Goal: Task Accomplishment & Management: Complete application form

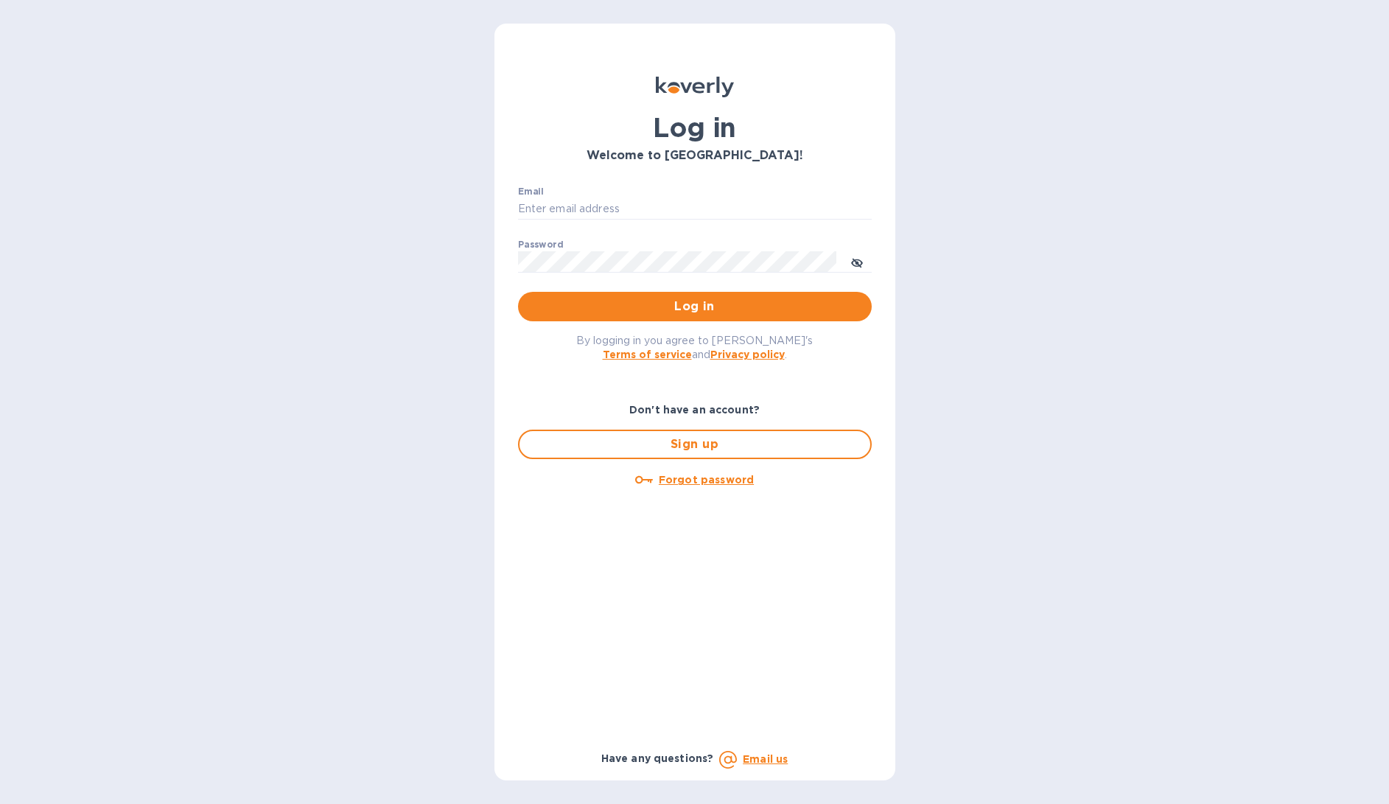
type input "[EMAIL_ADDRESS][DOMAIN_NAME]"
click at [601, 309] on span "Log in" at bounding box center [695, 307] width 330 height 18
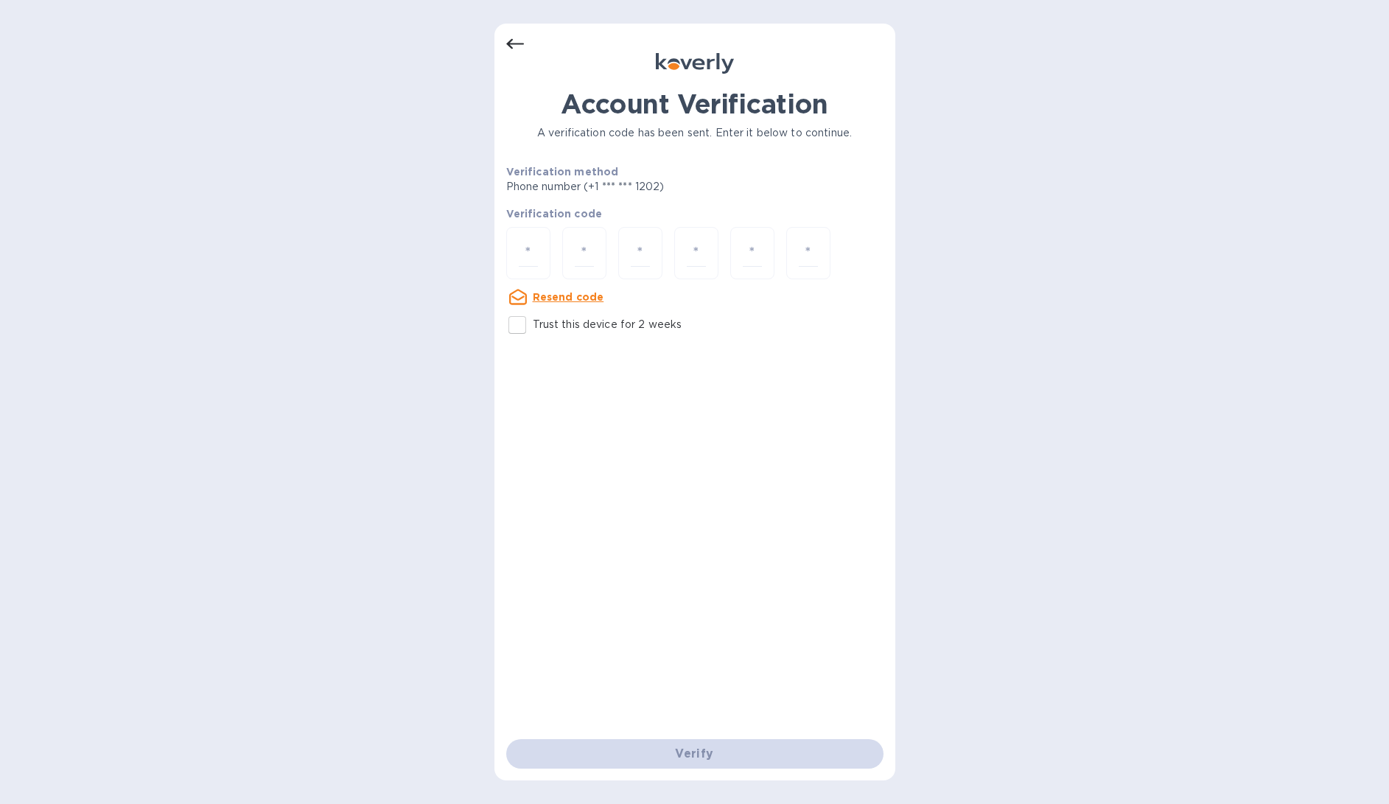
click at [579, 327] on p "Trust this device for 2 weeks" at bounding box center [608, 324] width 150 height 15
click at [533, 327] on input "Trust this device for 2 weeks" at bounding box center [517, 325] width 31 height 31
checkbox input "true"
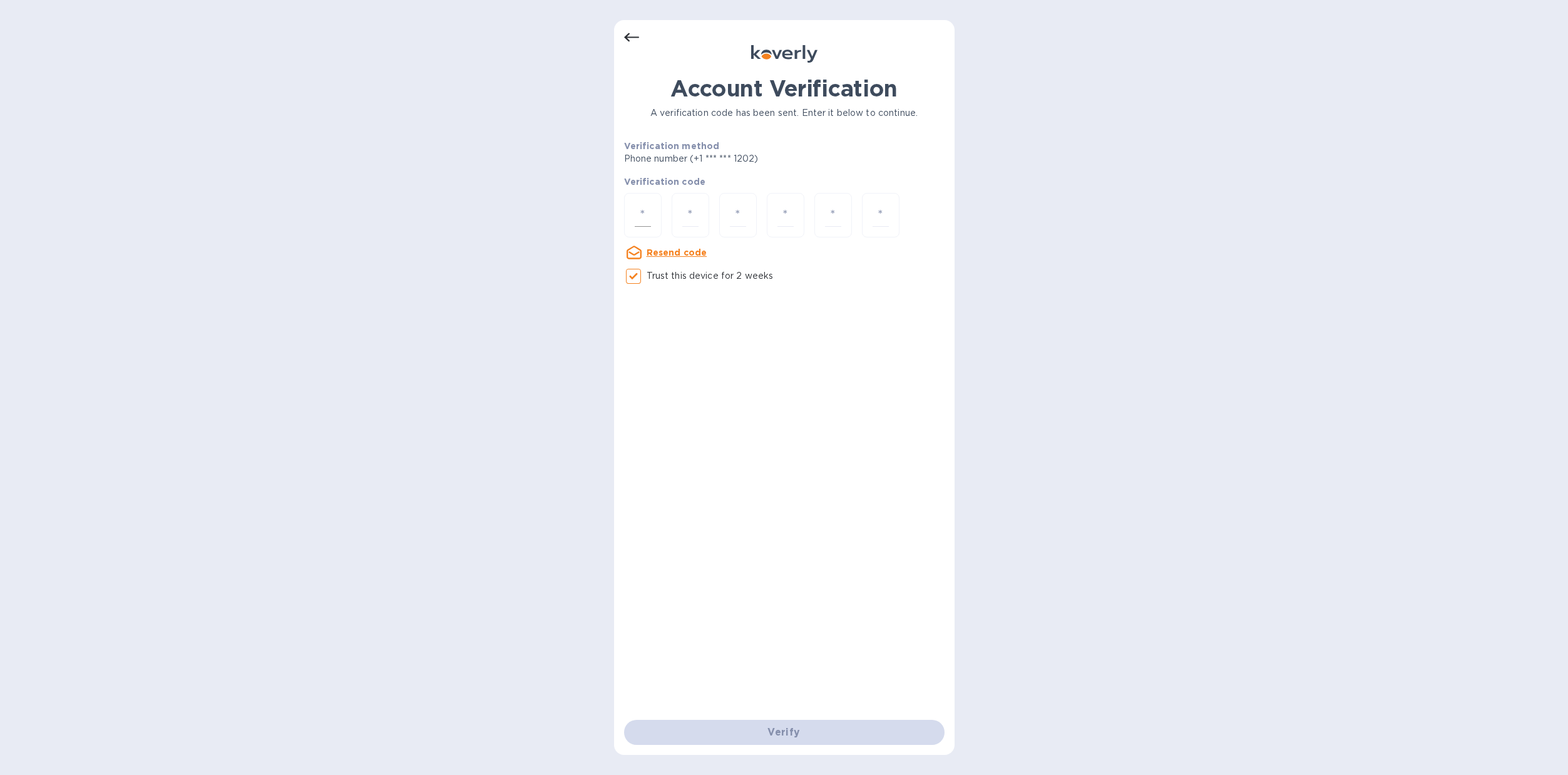
click at [652, 206] on div at bounding box center [643, 215] width 37 height 44
click at [636, 214] on input "number" at bounding box center [642, 215] width 16 height 23
type input "3"
type input "4"
type input "7"
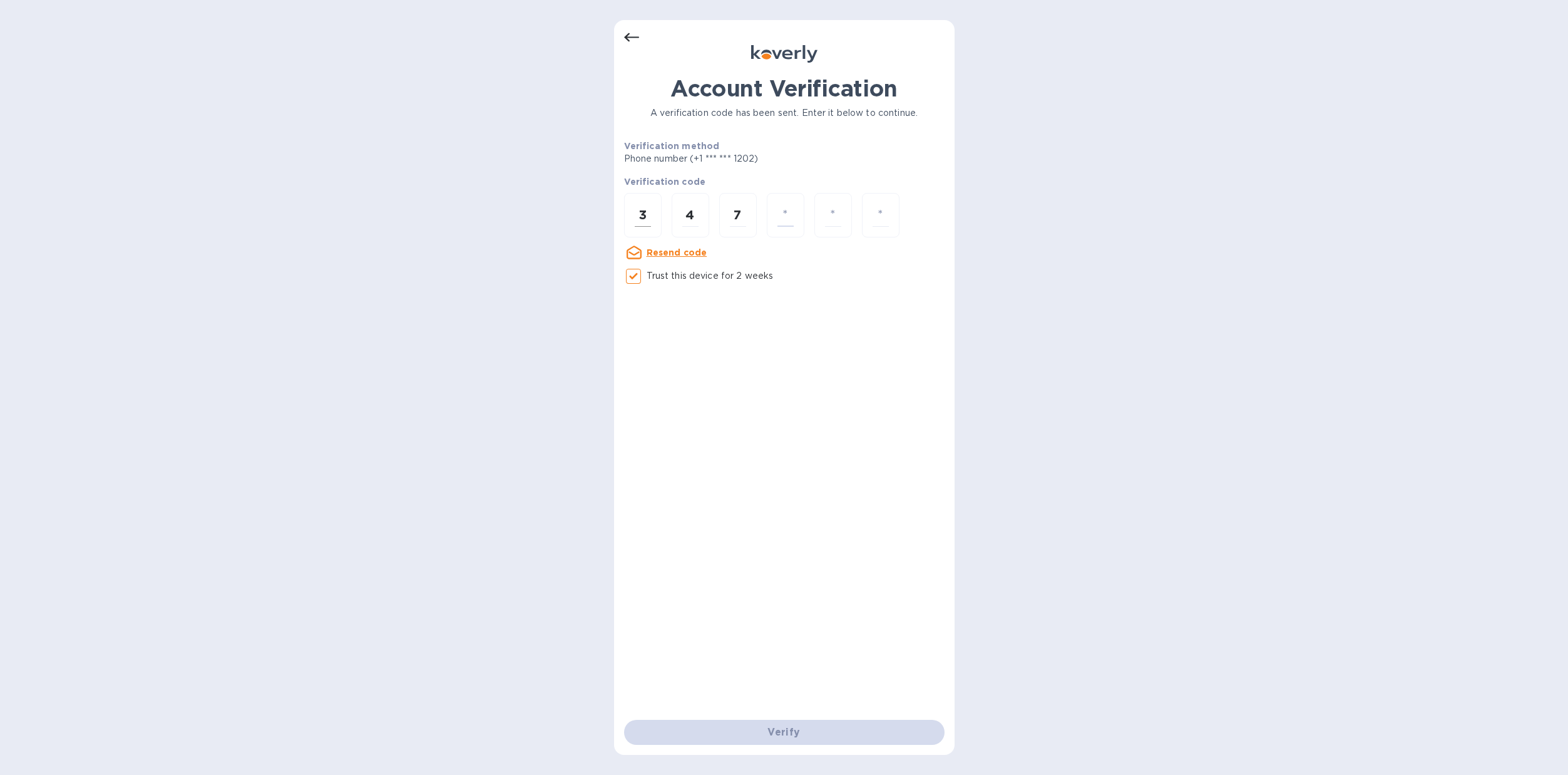
type input "6"
type input "5"
type input "6"
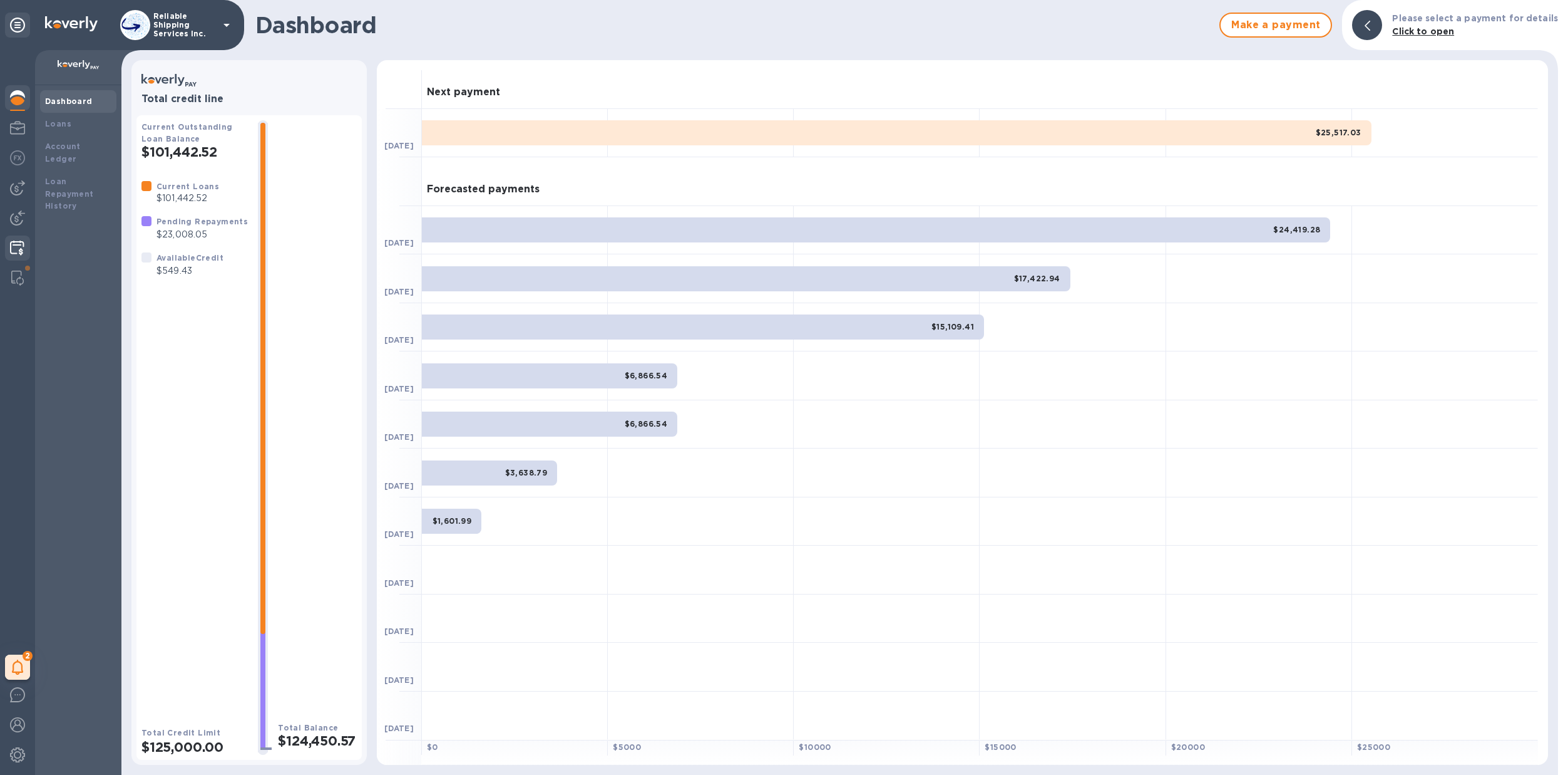
click at [23, 253] on img at bounding box center [17, 248] width 14 height 15
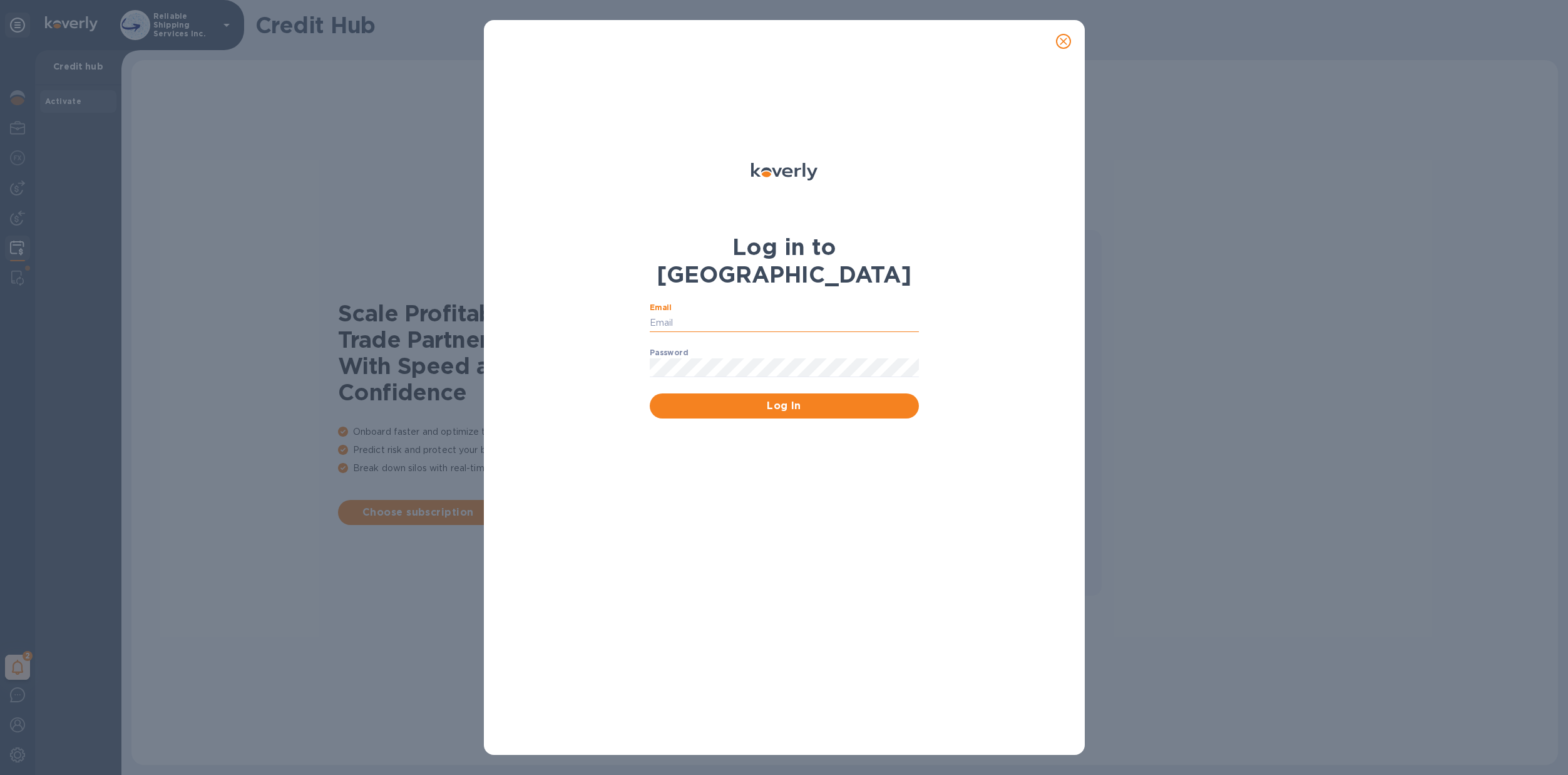
click at [765, 313] on input "Email" at bounding box center [784, 322] width 269 height 19
type input "[EMAIL_ADDRESS][DOMAIN_NAME]"
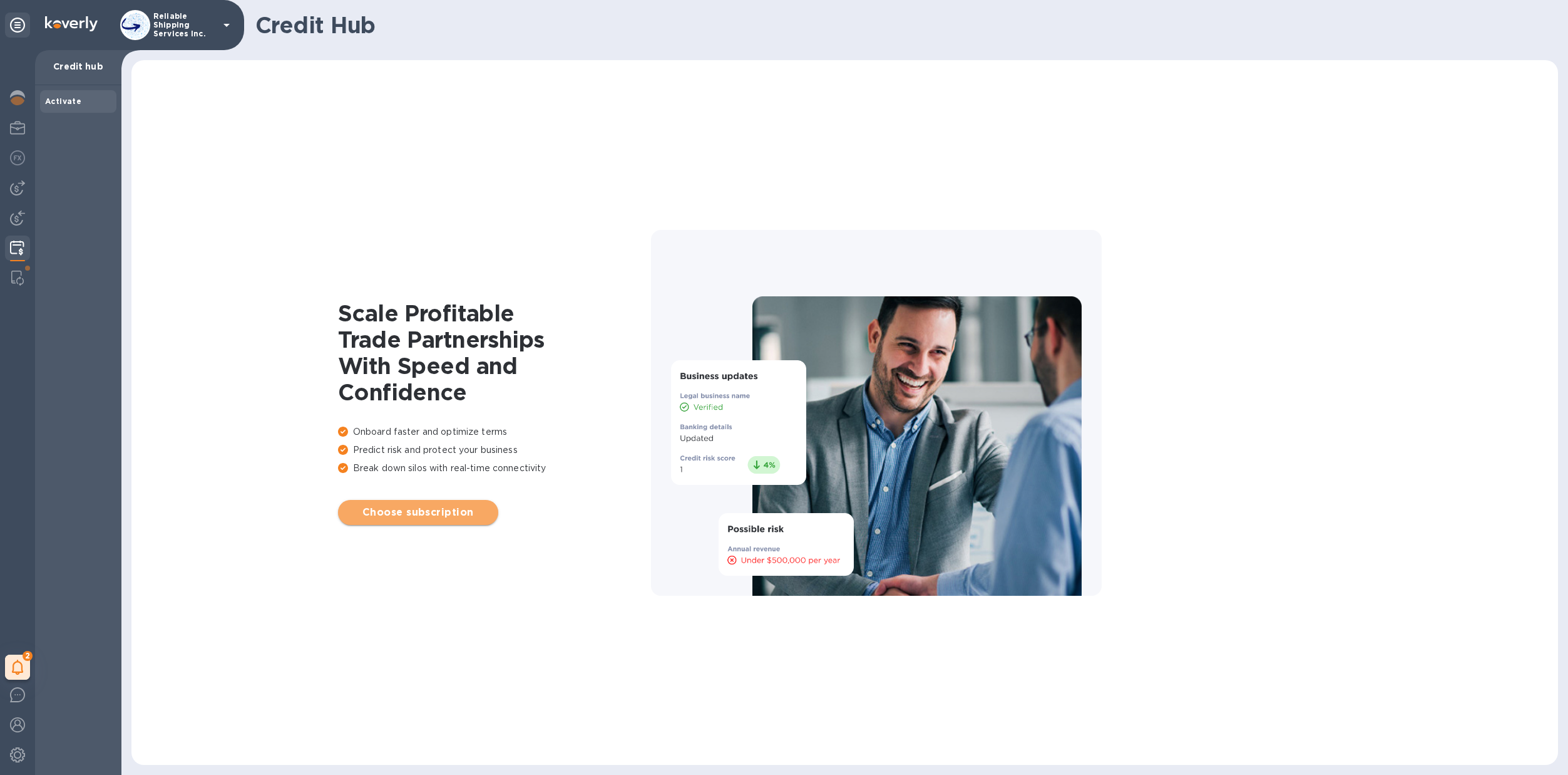
click at [434, 508] on span "Choose subscription" at bounding box center [418, 512] width 140 height 15
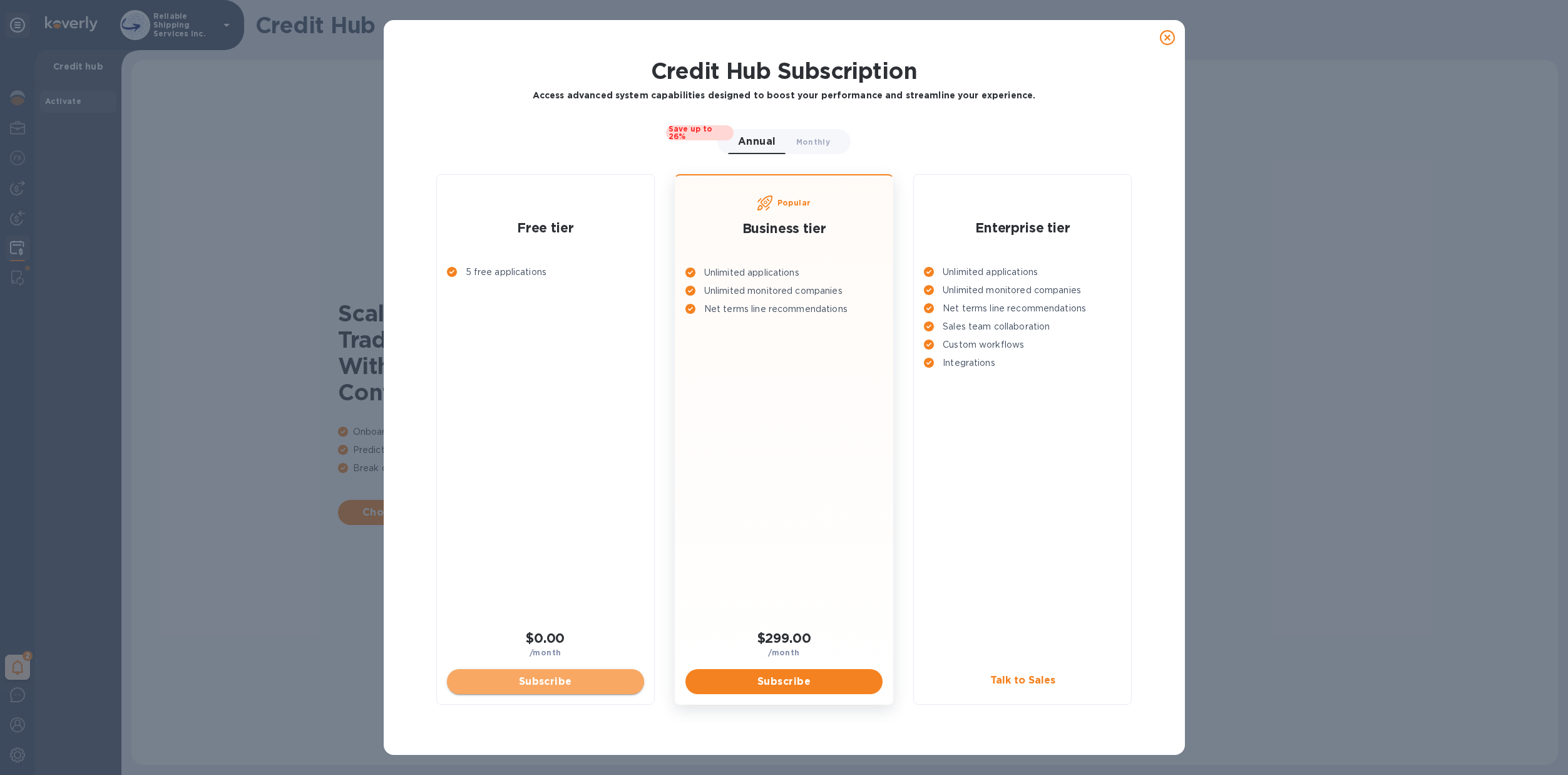
click at [562, 677] on span "Subscribe" at bounding box center [545, 682] width 178 height 15
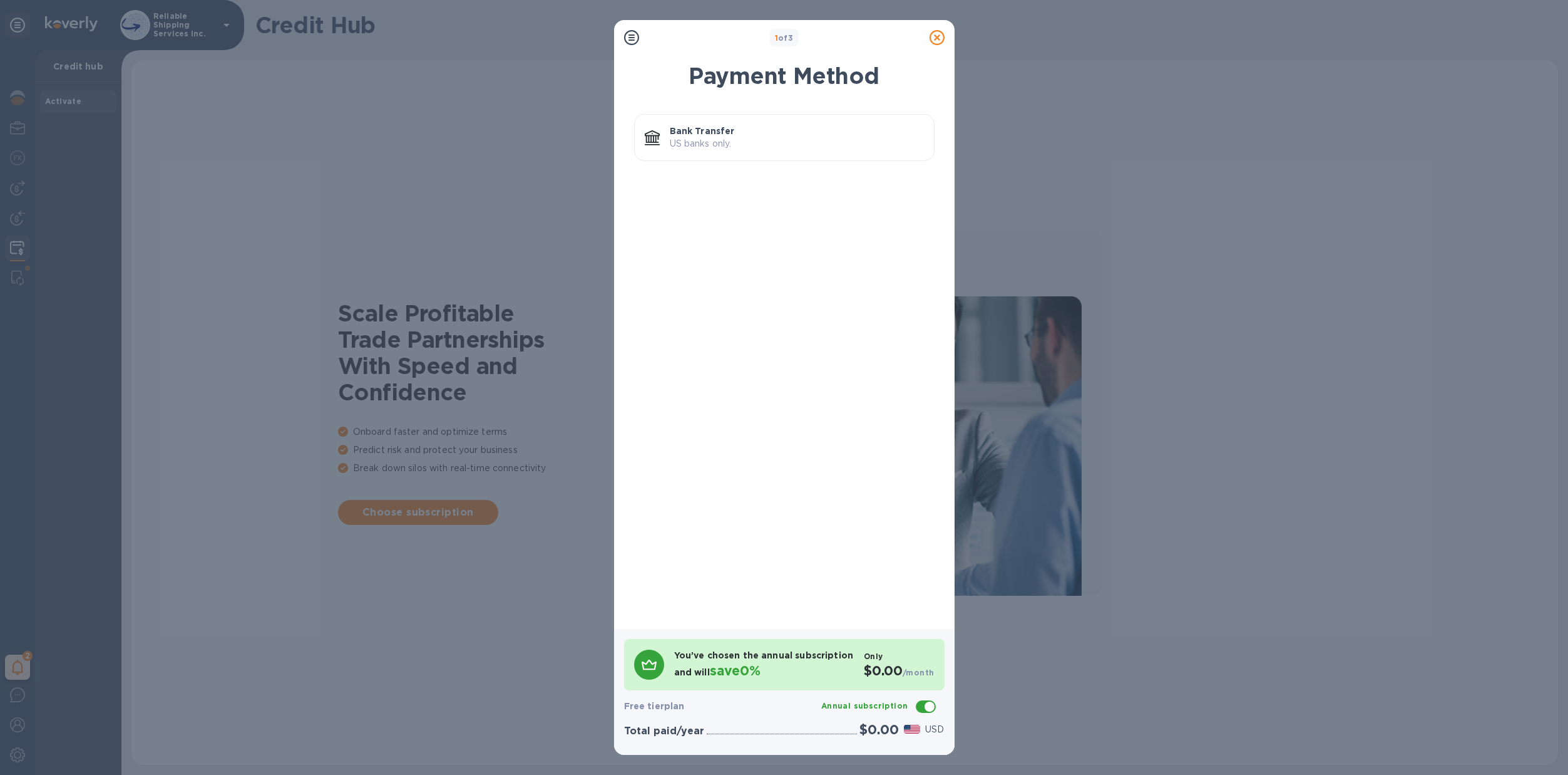
click at [813, 146] on p "US banks only." at bounding box center [797, 143] width 254 height 13
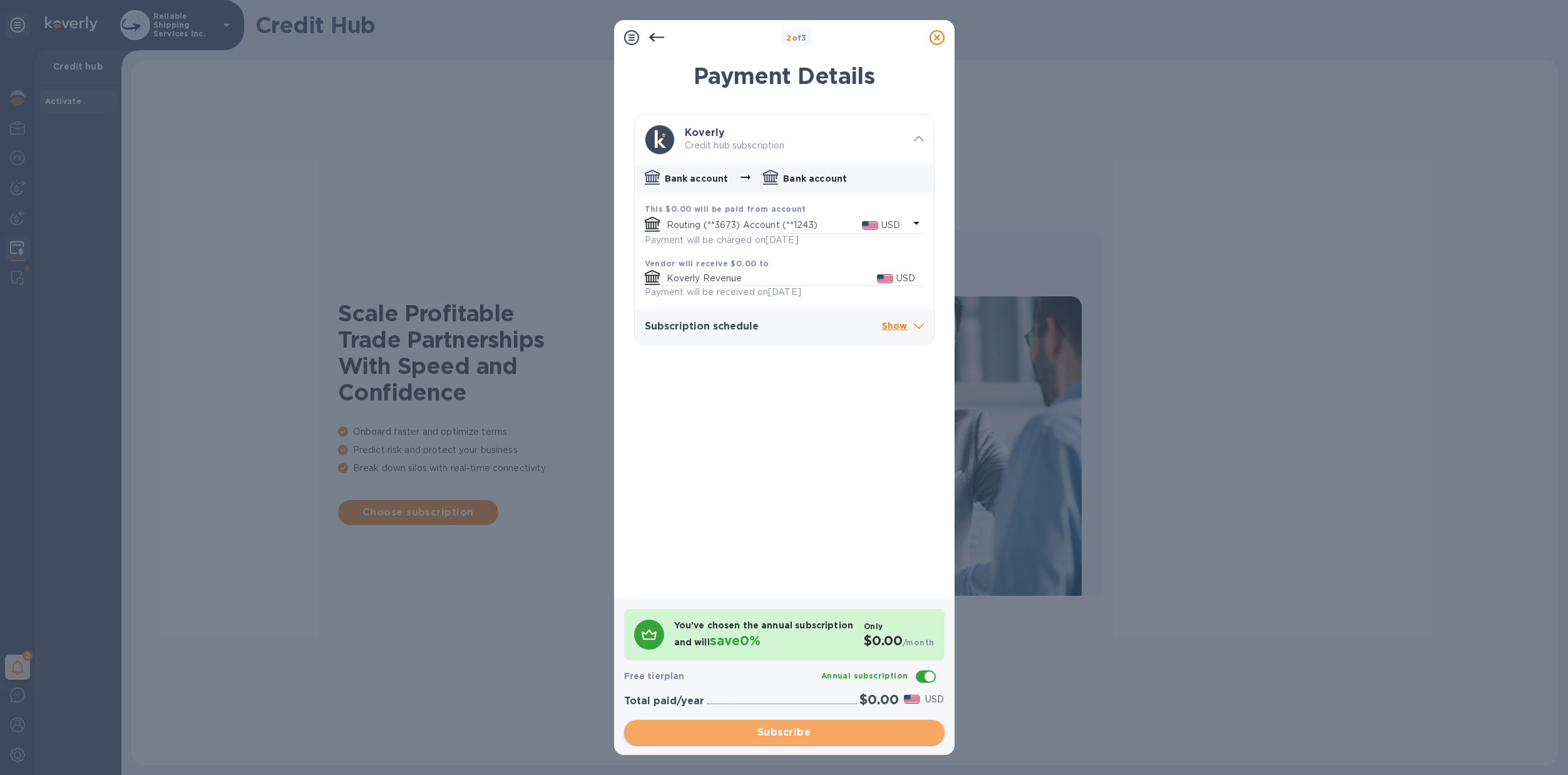
click at [815, 736] on span "Subscribe" at bounding box center [785, 733] width 301 height 15
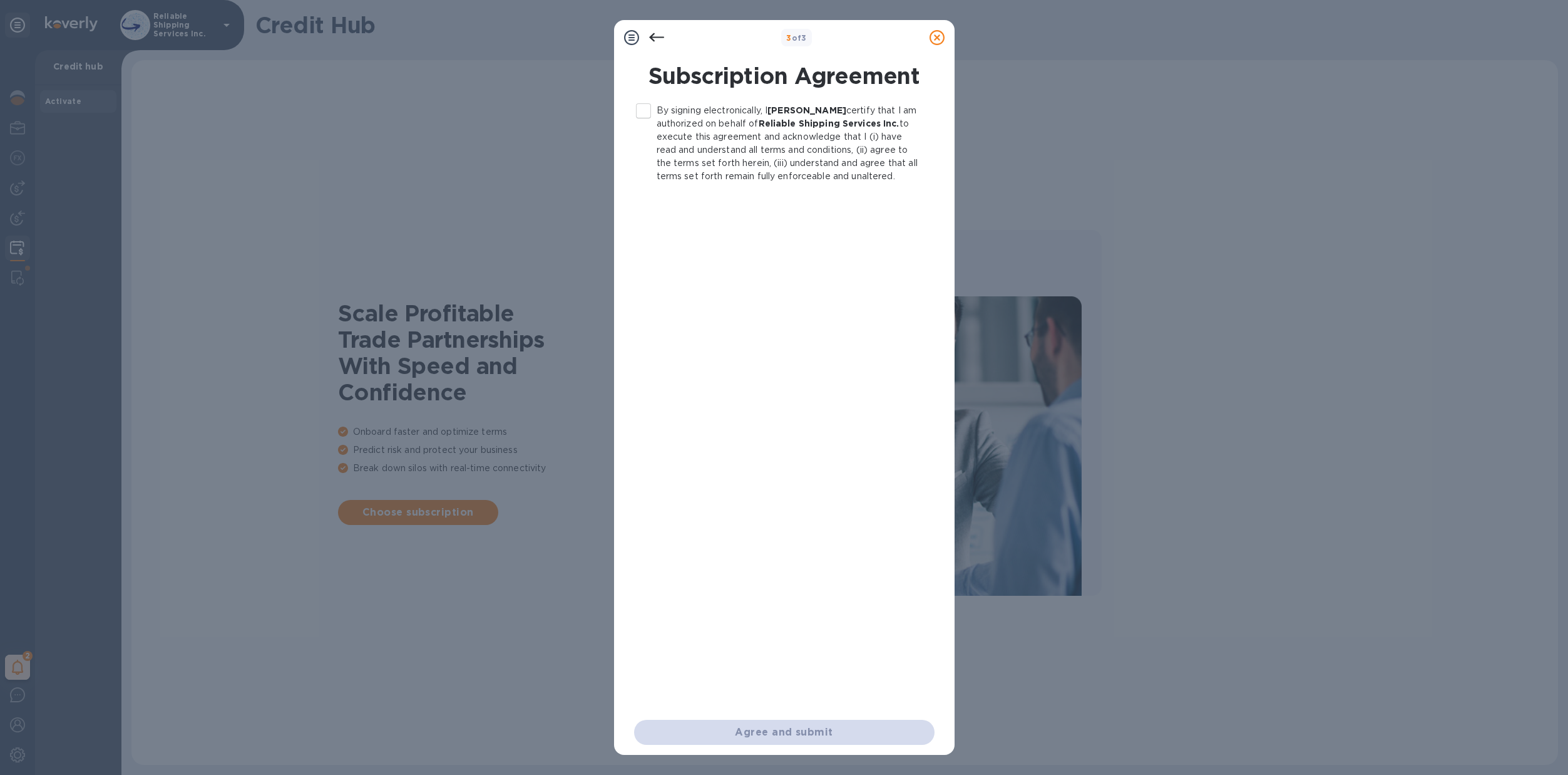
click at [730, 116] on p "By signing electronically, I James Dilio certify that I am authorized on behalf…" at bounding box center [790, 143] width 268 height 79
click at [657, 116] on input "By signing electronically, I James Dilio certify that I am authorized on behalf…" at bounding box center [643, 110] width 26 height 26
click at [797, 742] on button "Agree and submit" at bounding box center [785, 732] width 301 height 25
checkbox input "false"
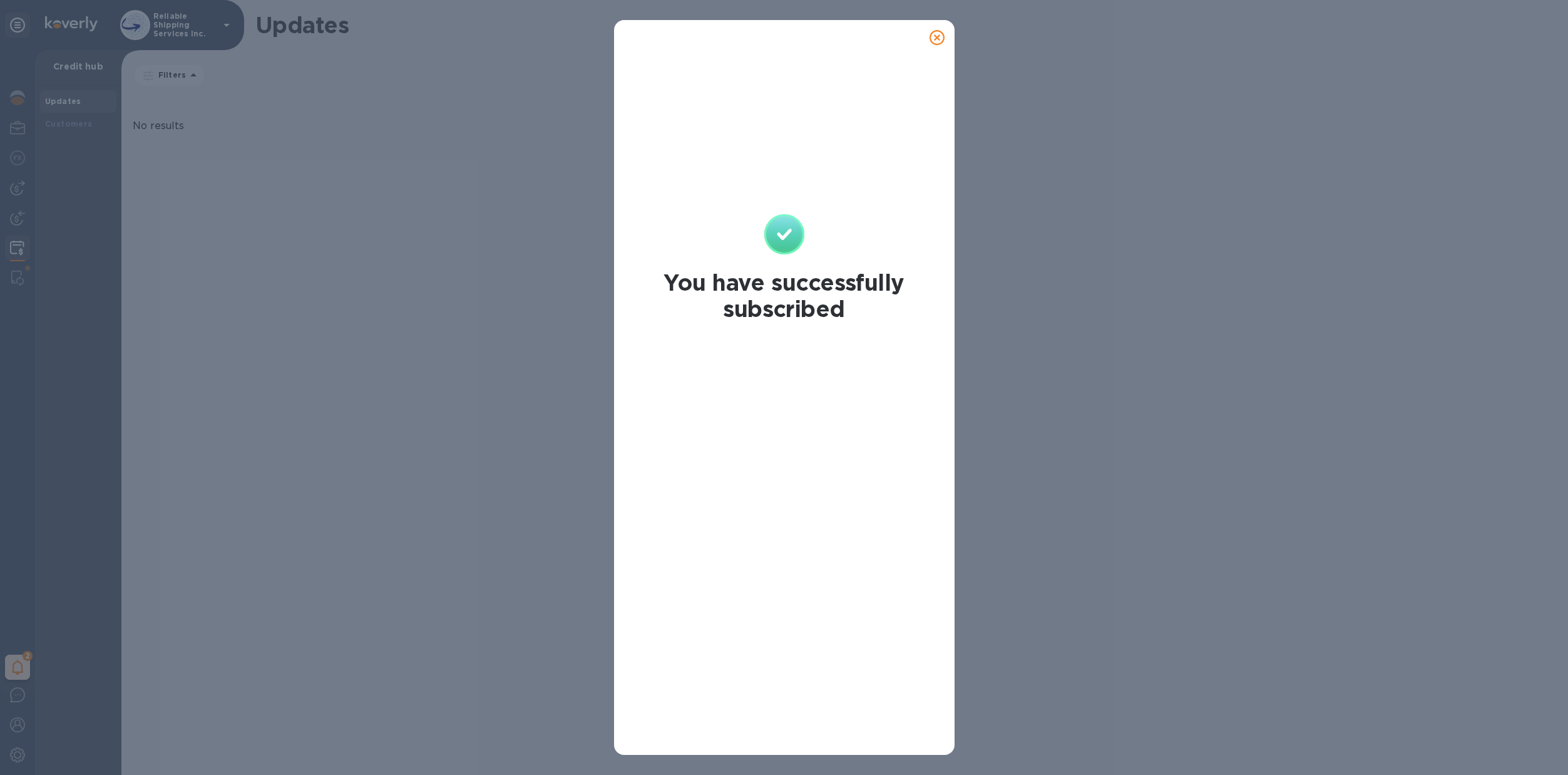
click at [939, 38] on icon at bounding box center [937, 37] width 15 height 15
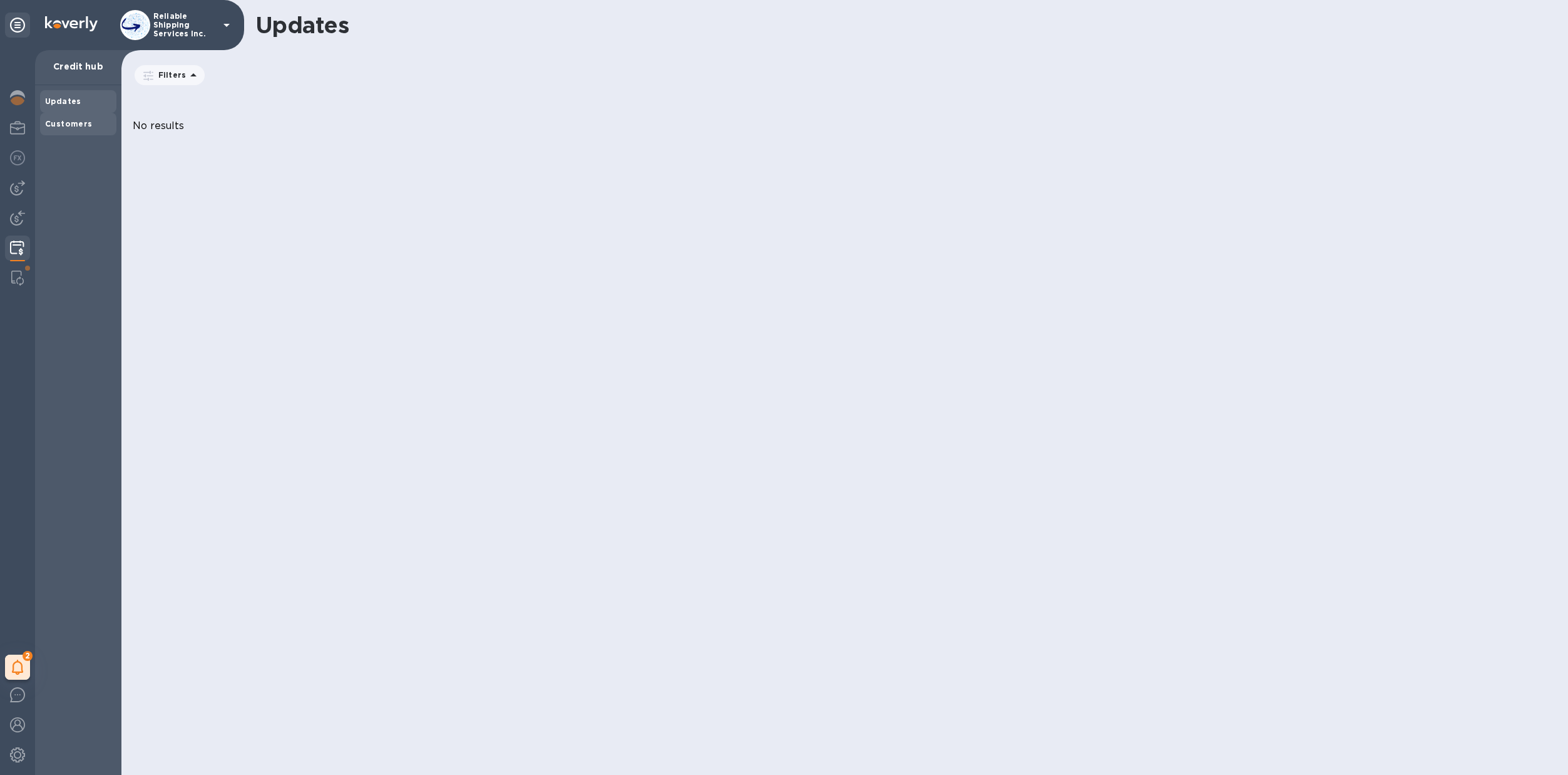
click at [103, 122] on div "Customers" at bounding box center [78, 124] width 66 height 13
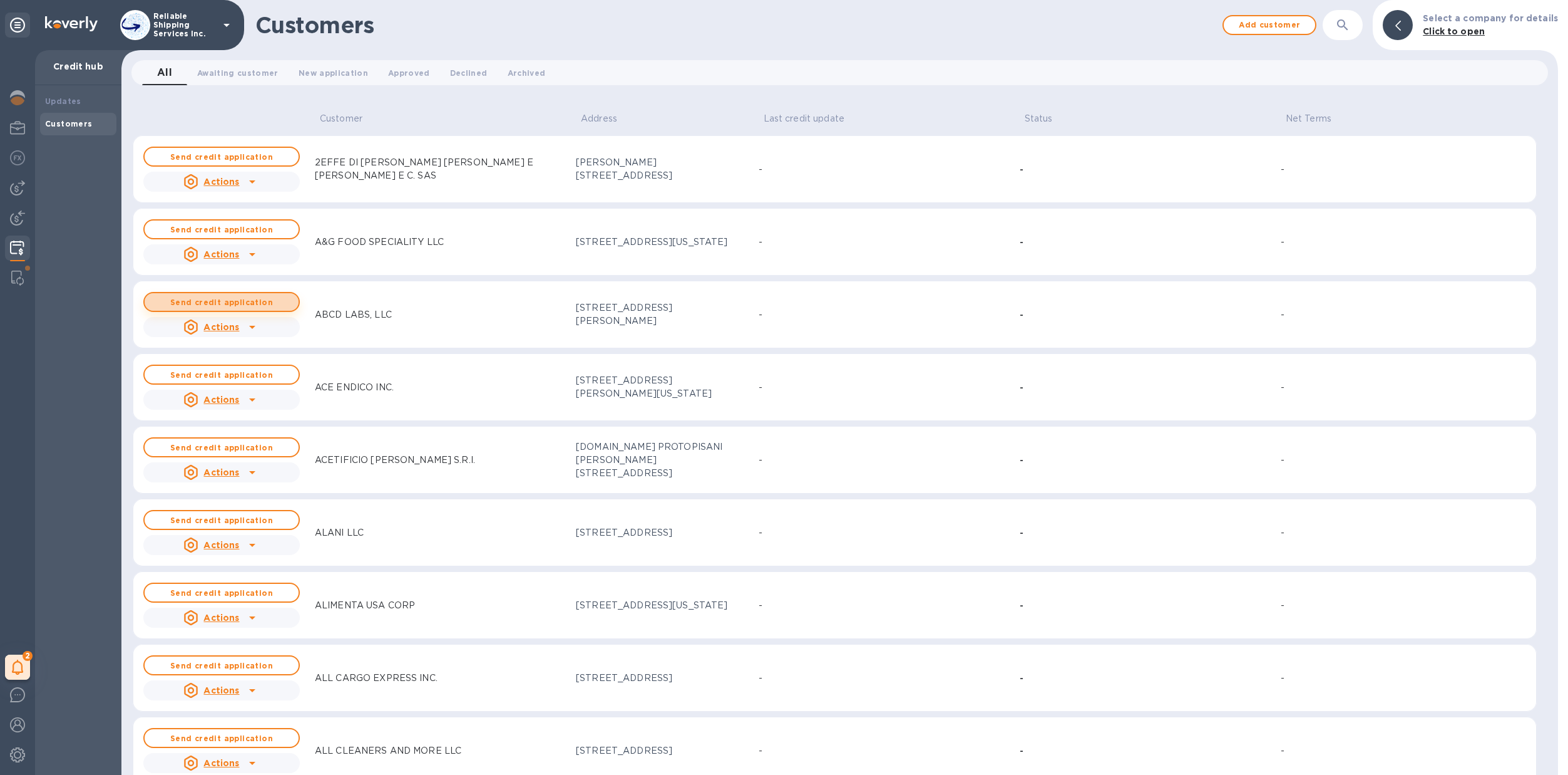
click at [261, 304] on b "Send credit application" at bounding box center [221, 302] width 103 height 9
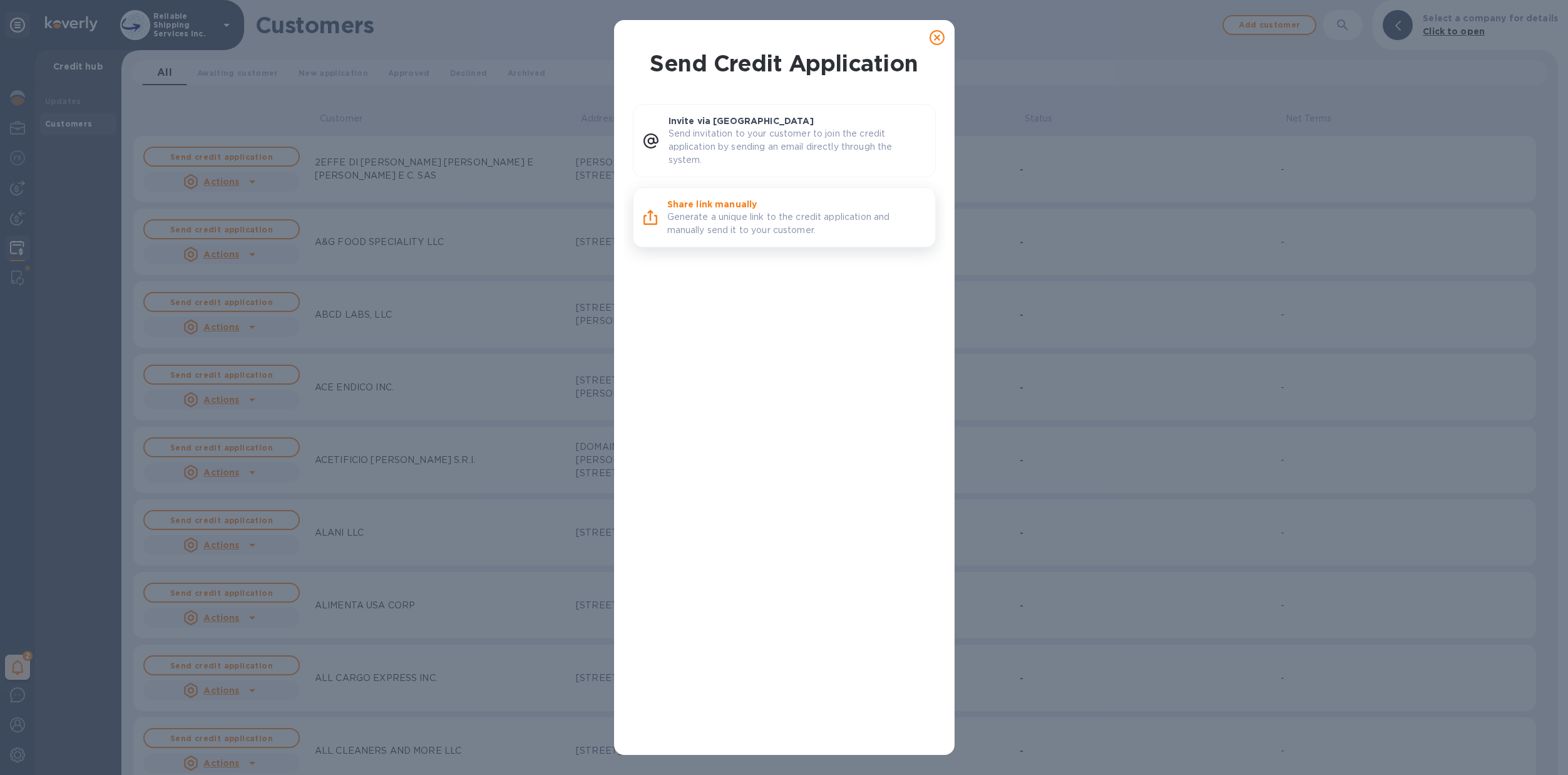
click at [763, 232] on p "Generate a unique link to the credit application and manually send it to your c…" at bounding box center [797, 223] width 258 height 26
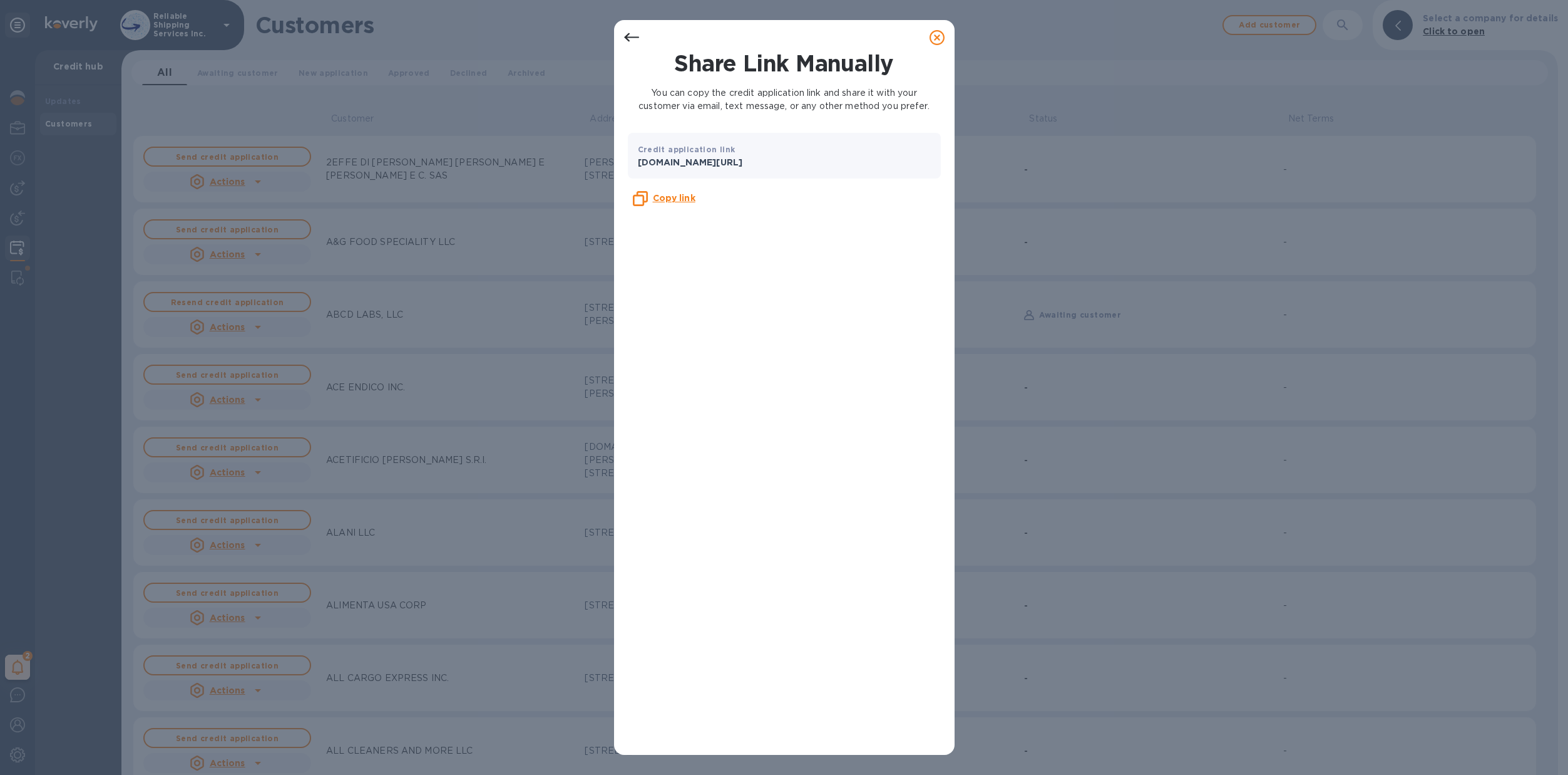
click at [687, 195] on b "Copy link" at bounding box center [674, 198] width 42 height 10
click at [936, 37] on icon at bounding box center [937, 37] width 15 height 15
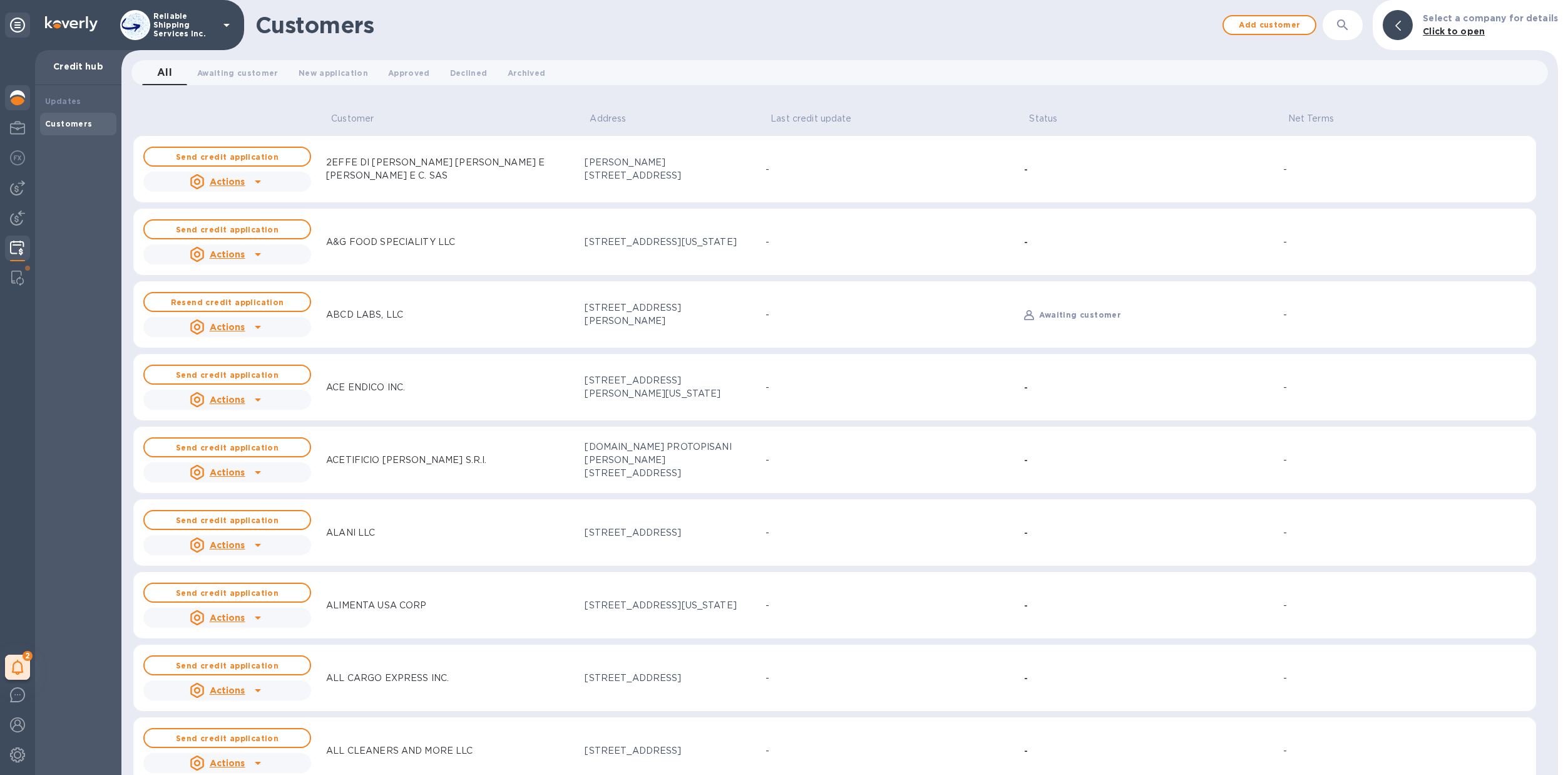
click at [15, 109] on div at bounding box center [17, 99] width 25 height 27
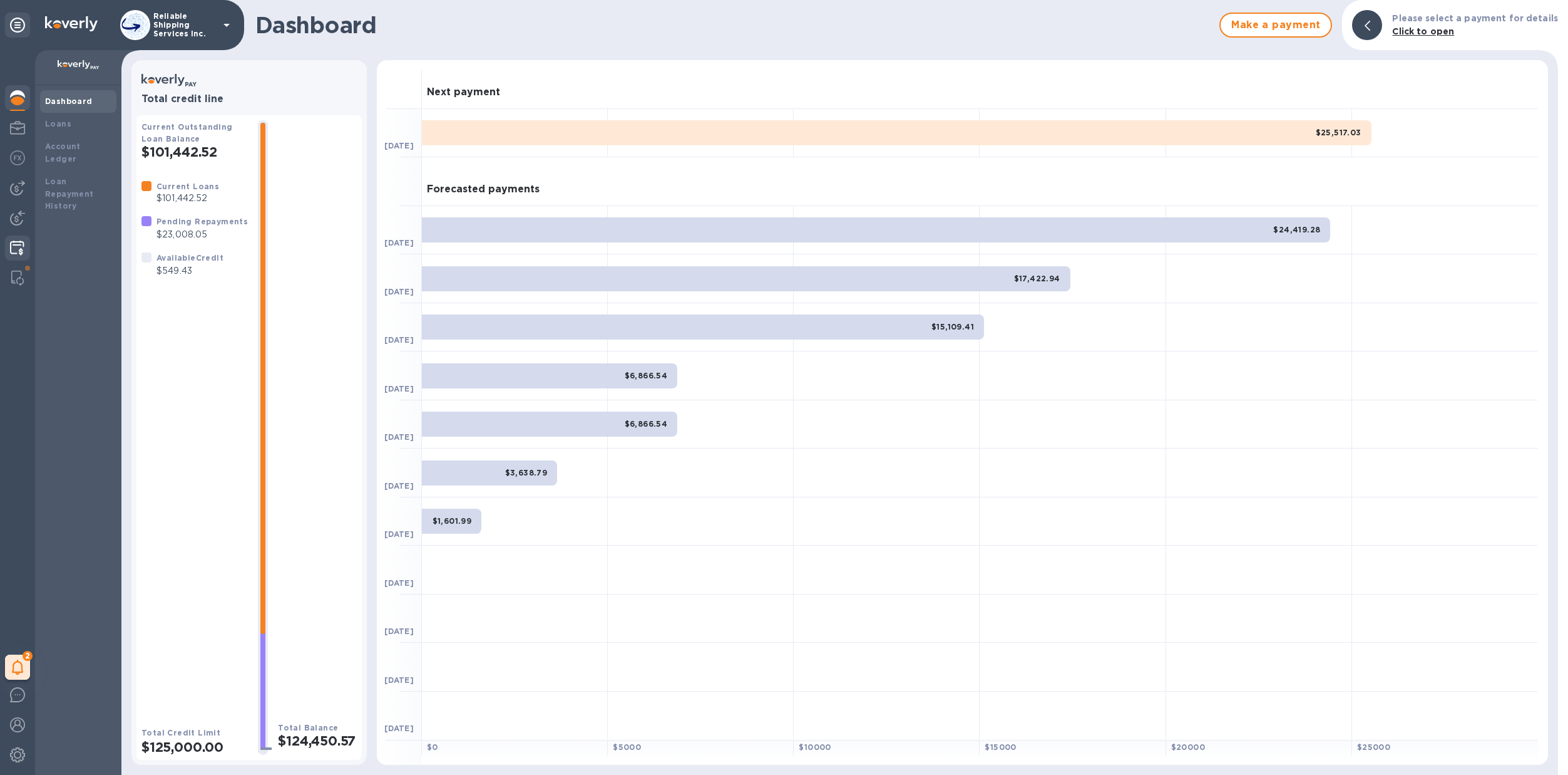
click at [21, 246] on img at bounding box center [17, 248] width 14 height 15
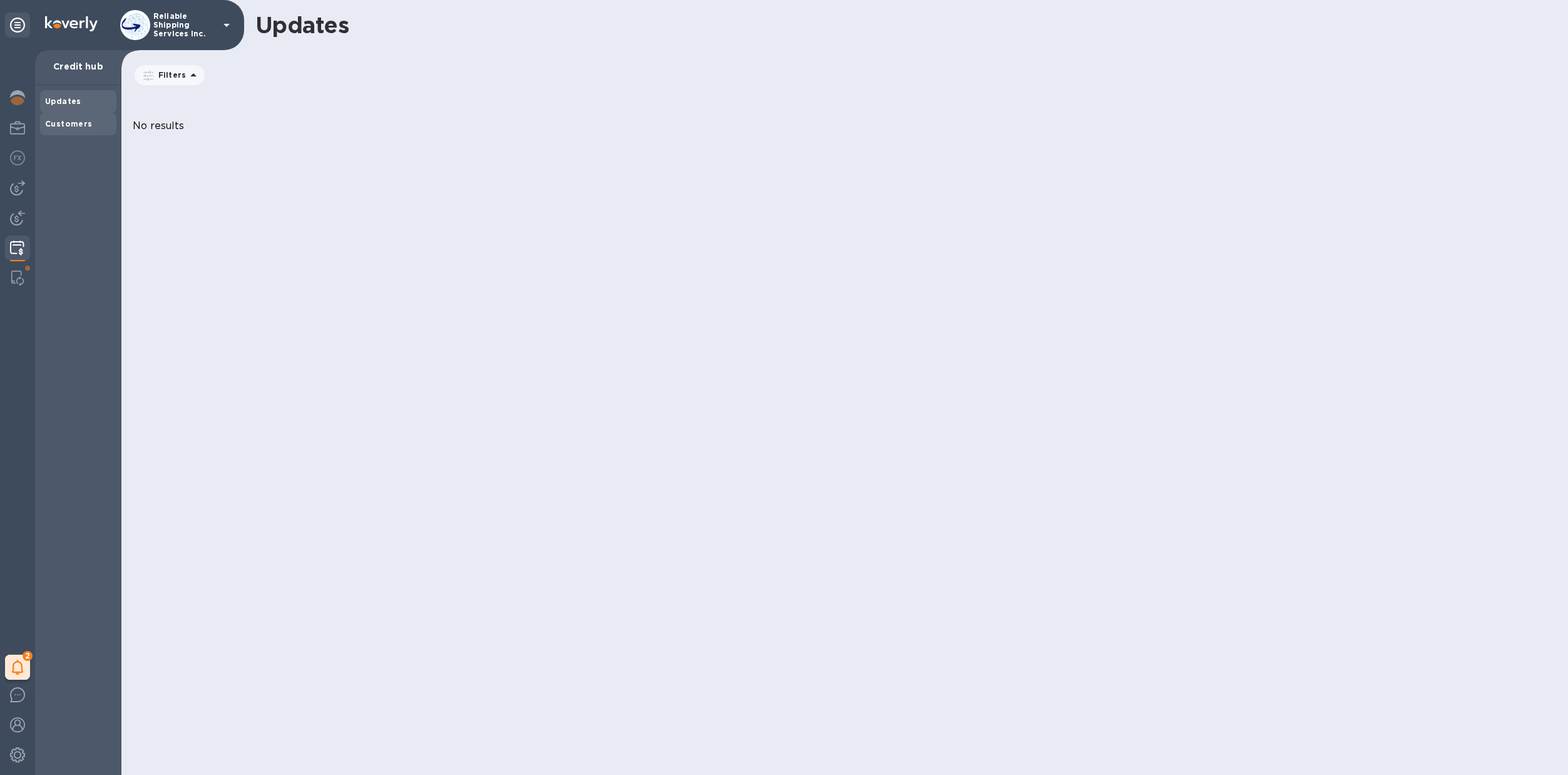
click at [66, 127] on b "Customers" at bounding box center [69, 123] width 48 height 9
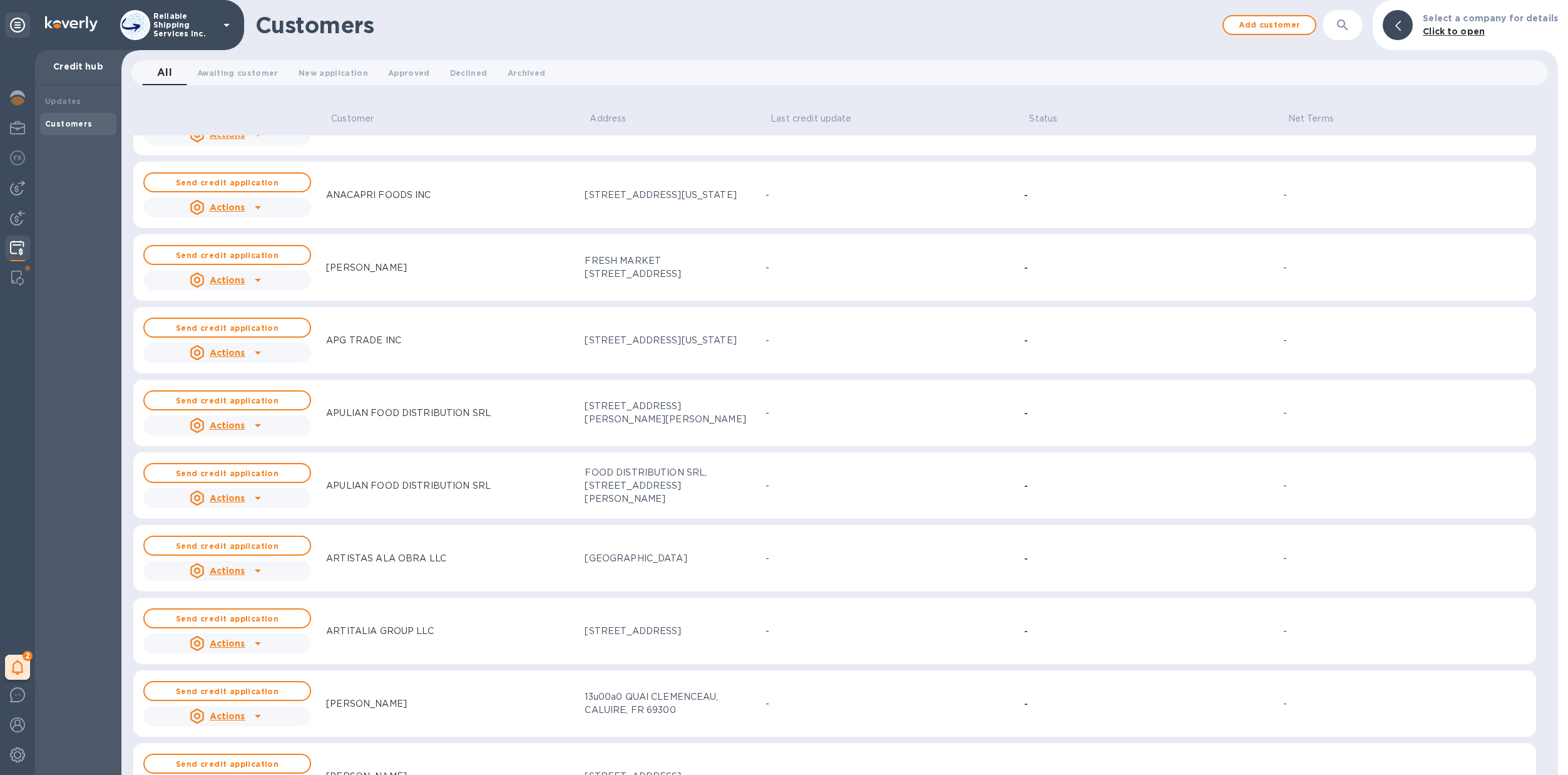
scroll to position [782, 0]
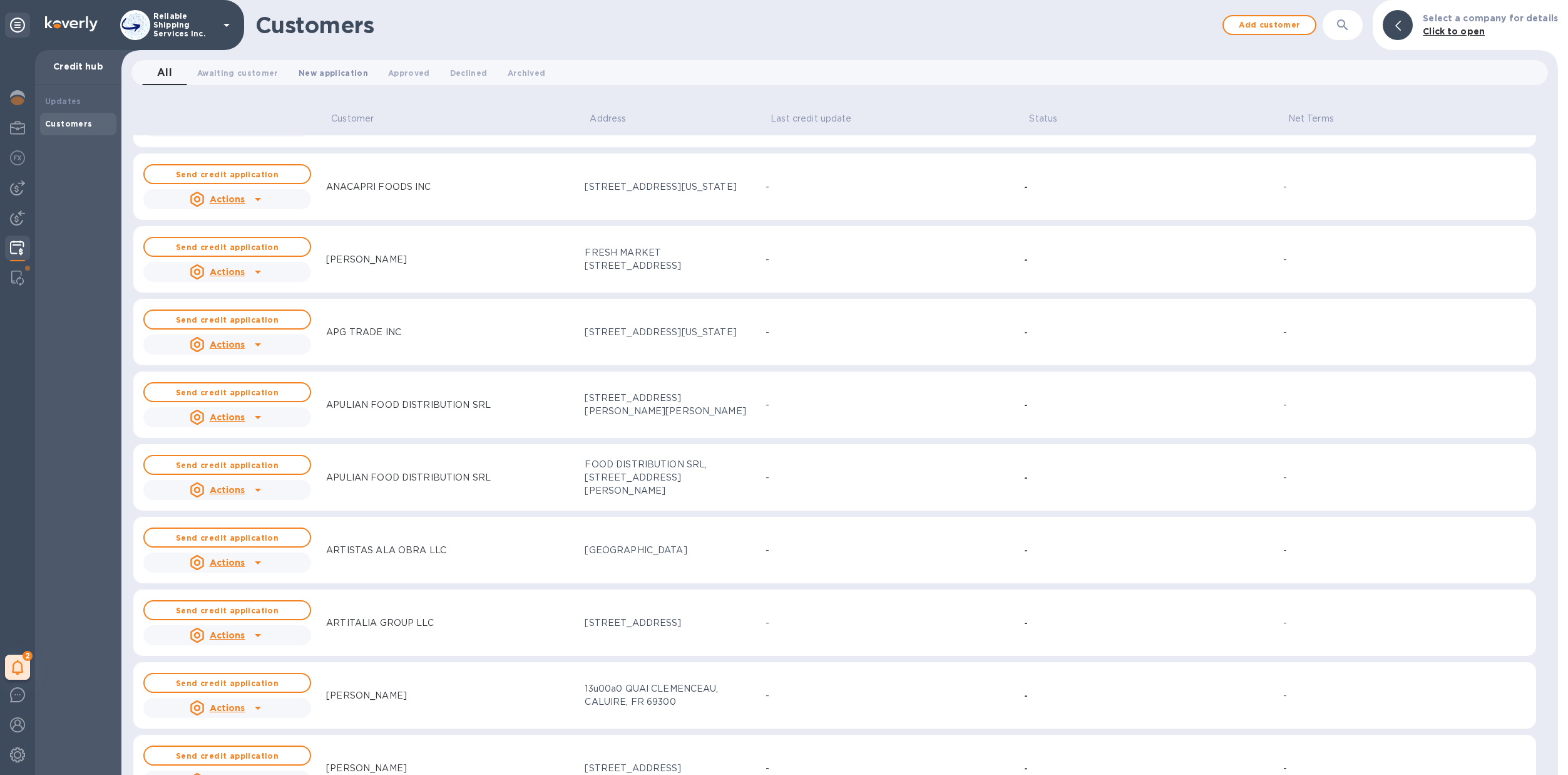
click at [308, 77] on span "New application 0" at bounding box center [334, 72] width 70 height 13
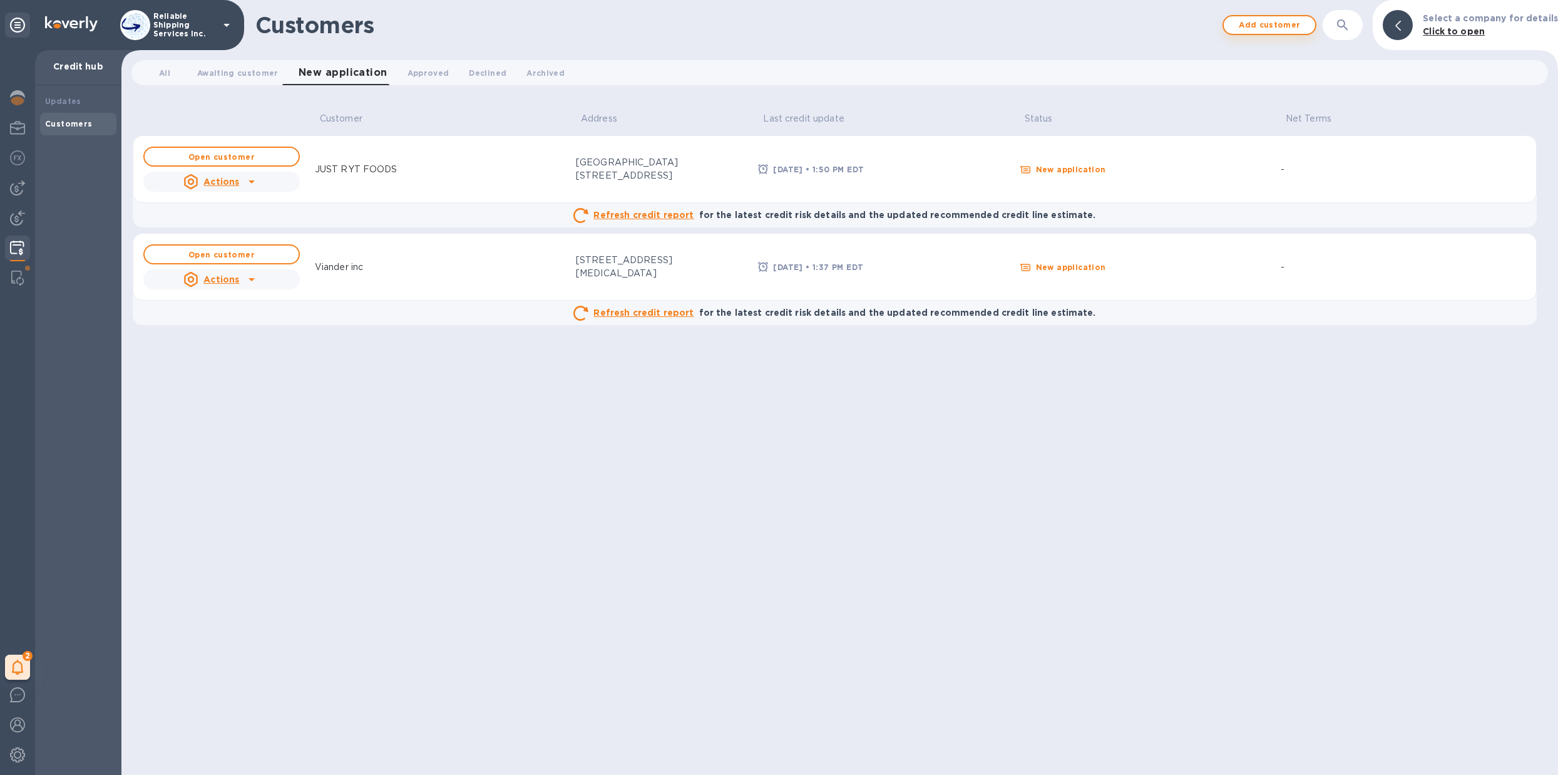
click at [1280, 30] on span "Add customer" at bounding box center [1270, 25] width 71 height 15
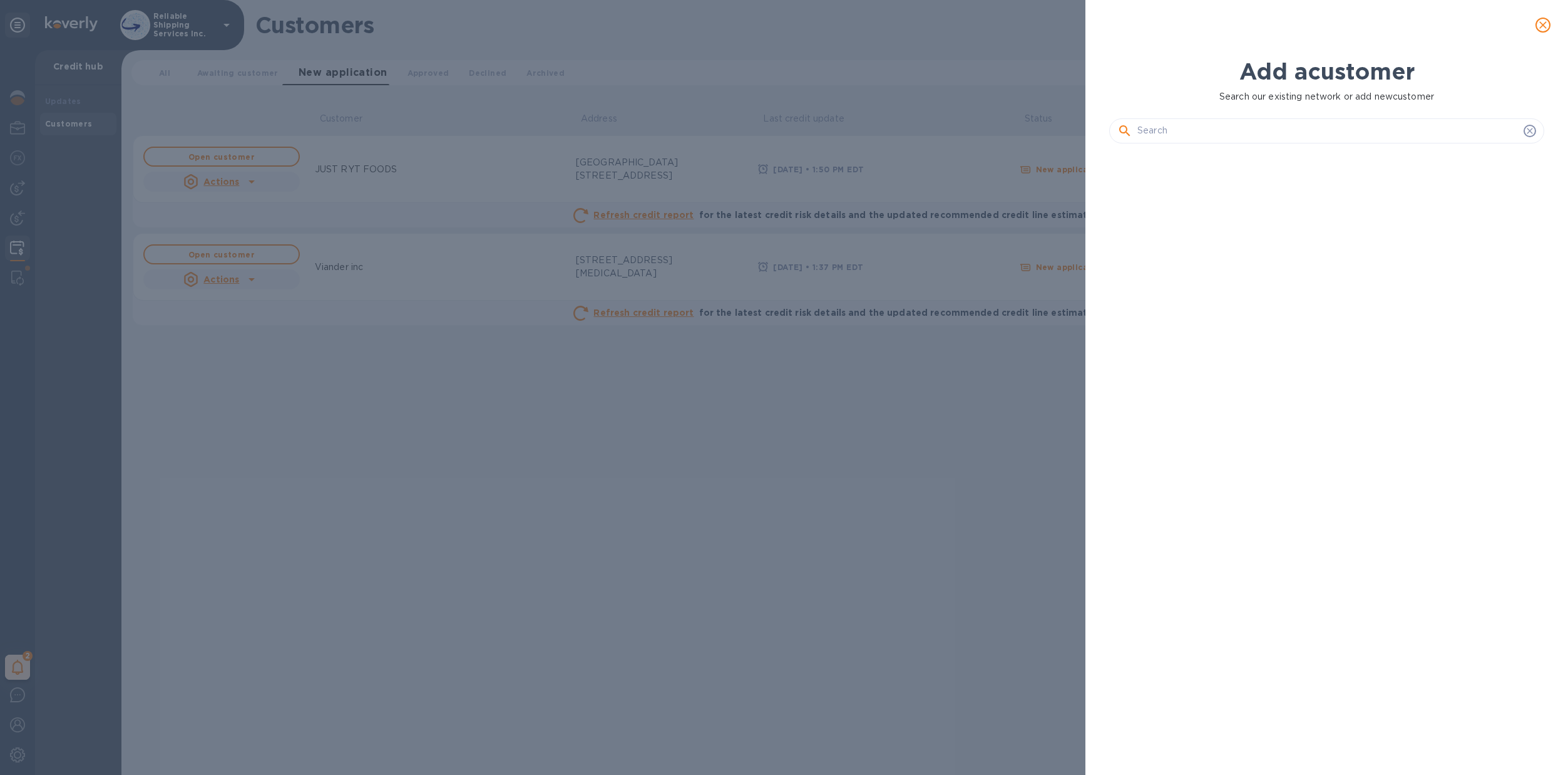
scroll to position [579, 440]
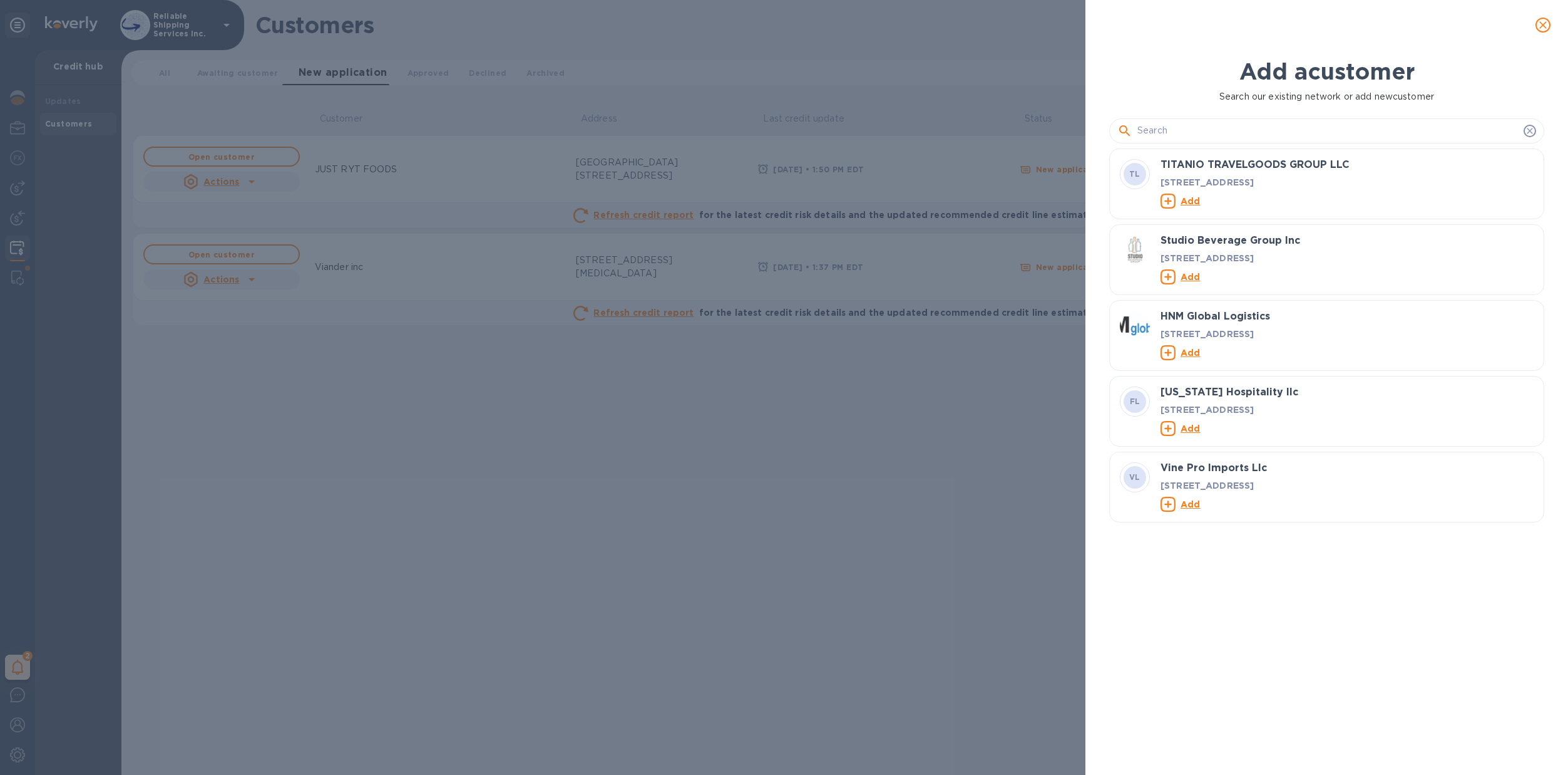
click at [1412, 127] on input "text" at bounding box center [1328, 131] width 381 height 19
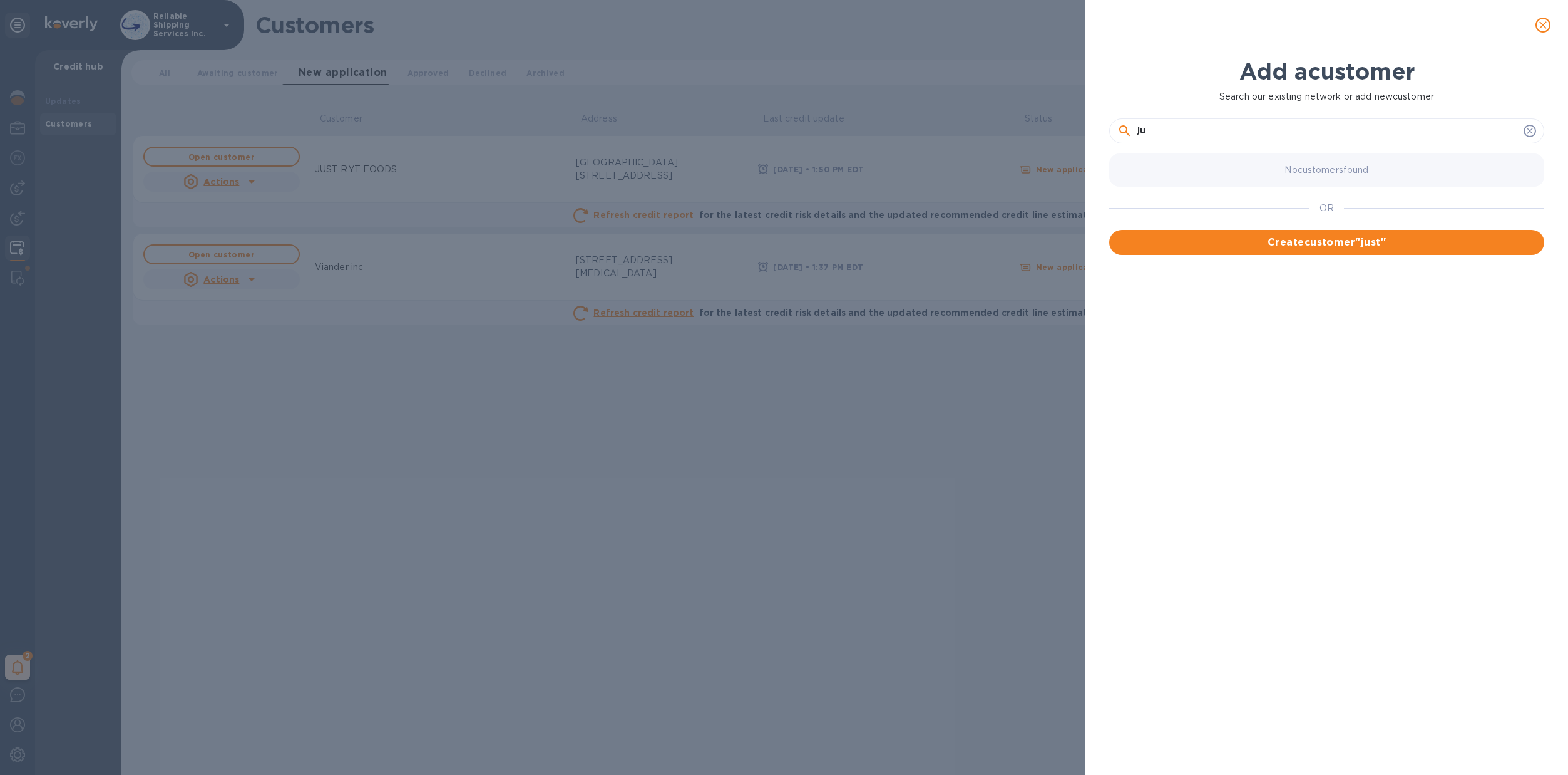
type input "j"
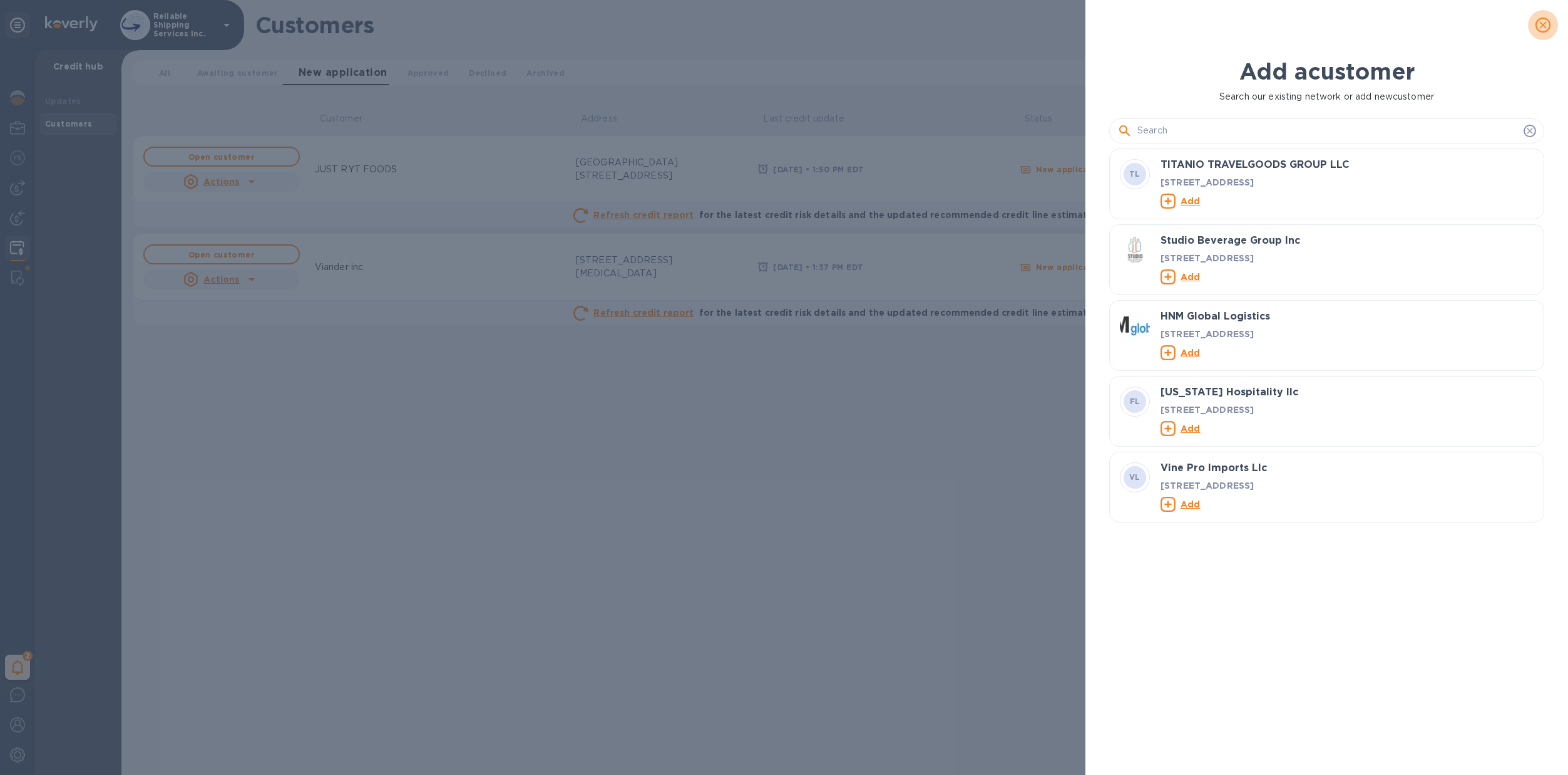
click at [1533, 25] on button "close" at bounding box center [1543, 25] width 30 height 30
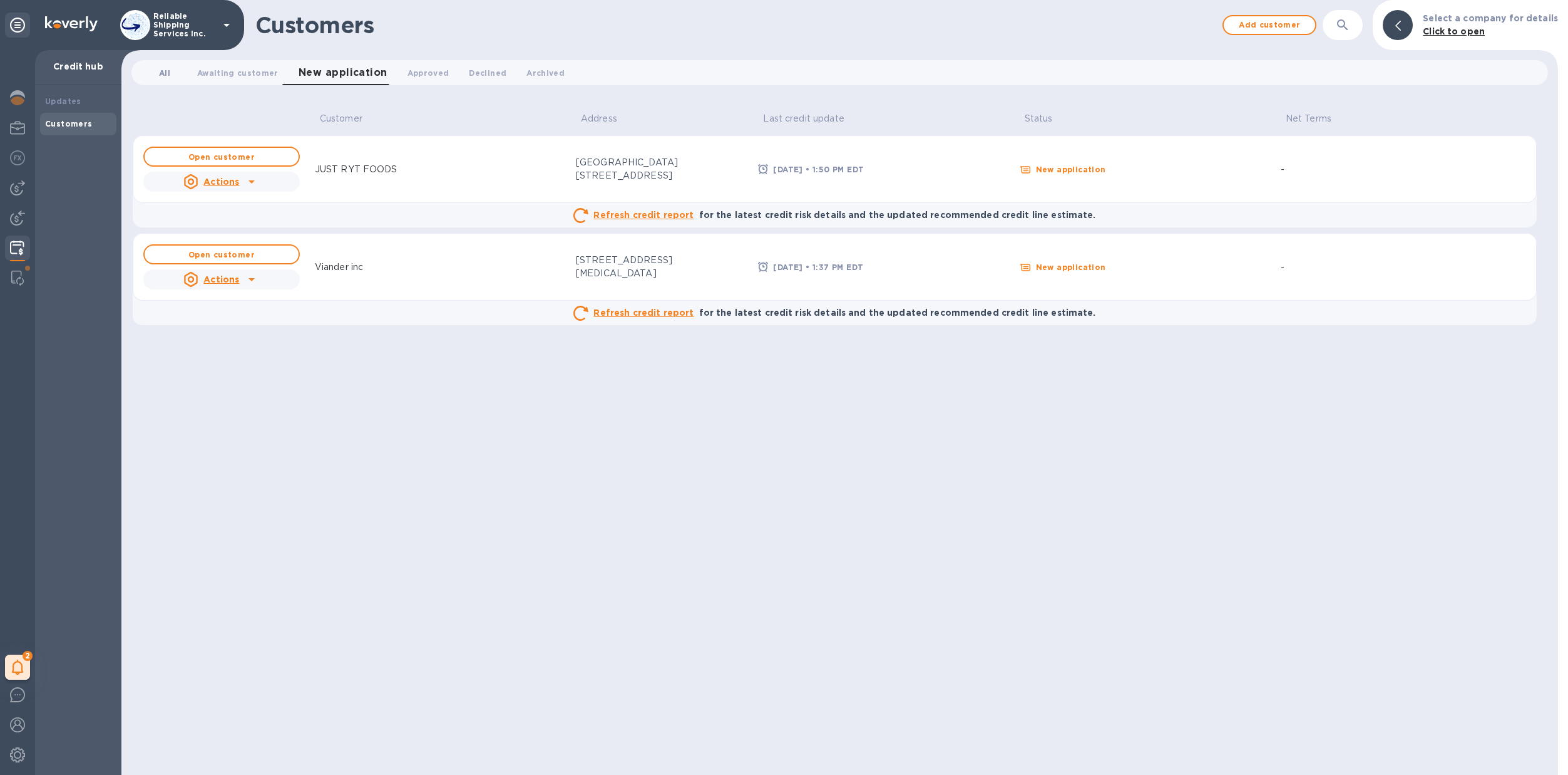
click at [166, 74] on span "All 0" at bounding box center [164, 72] width 11 height 13
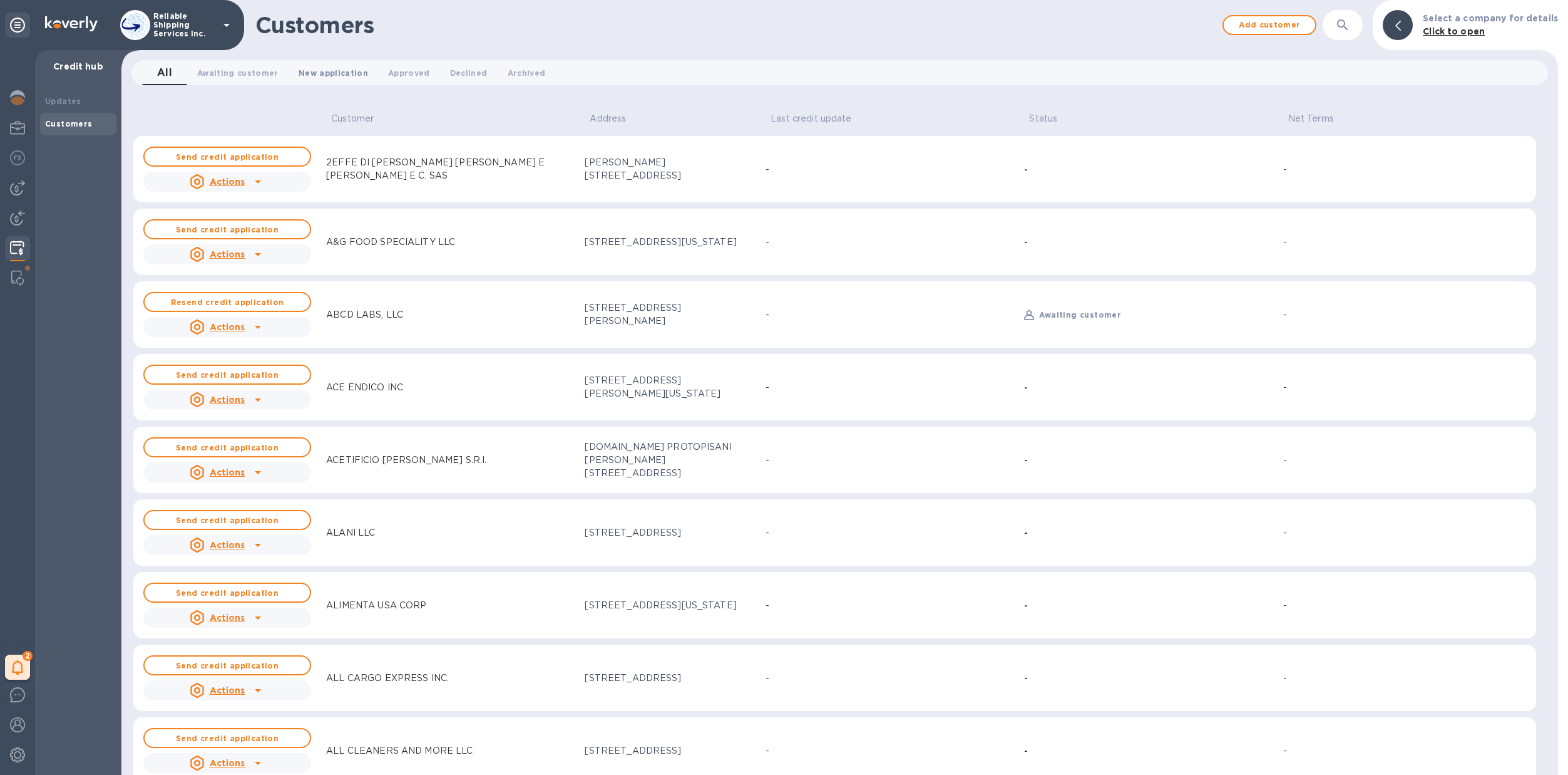
click at [312, 71] on span "New application 0" at bounding box center [334, 72] width 70 height 13
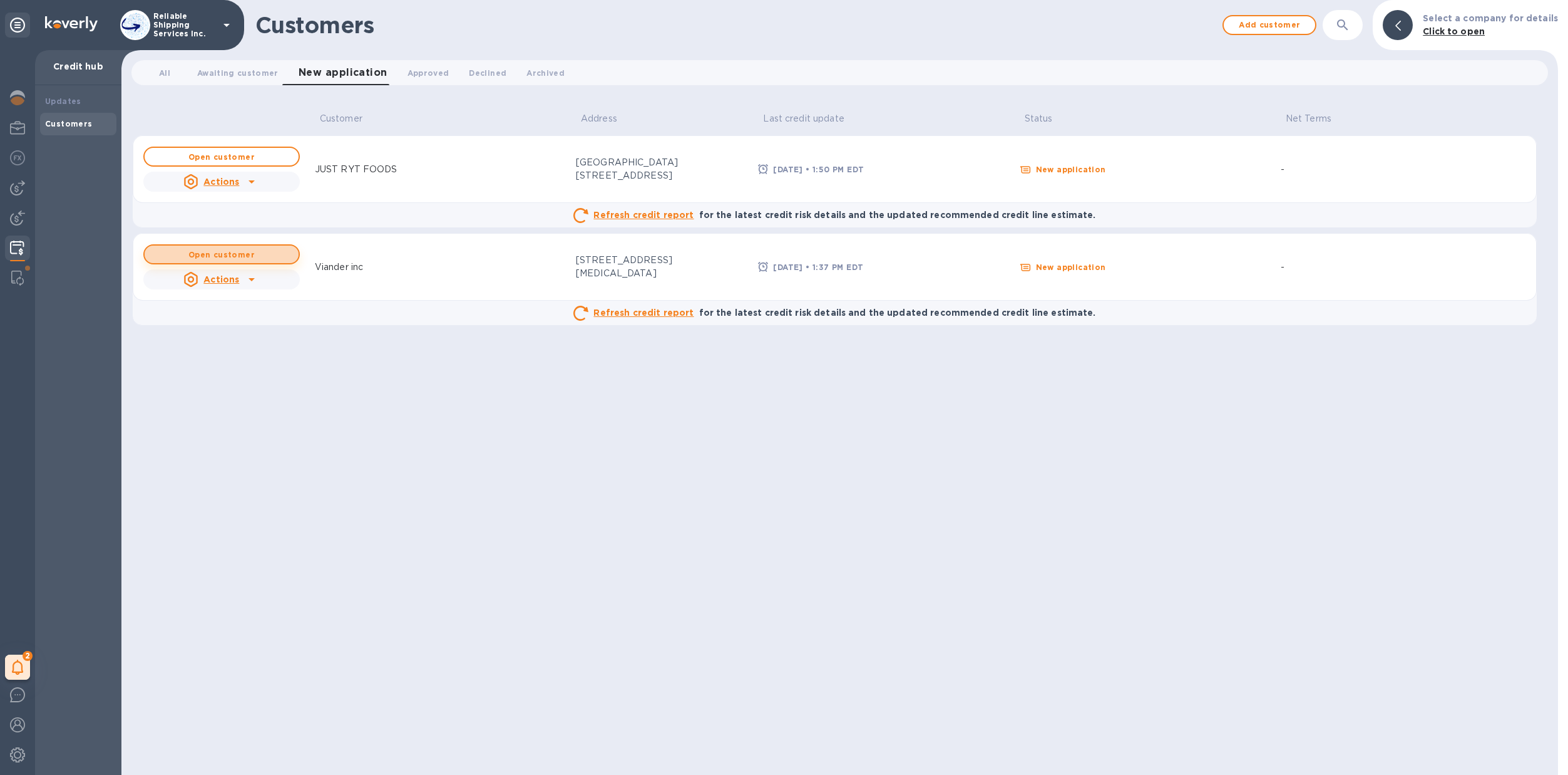
click at [265, 249] on button "Open customer" at bounding box center [222, 254] width 156 height 20
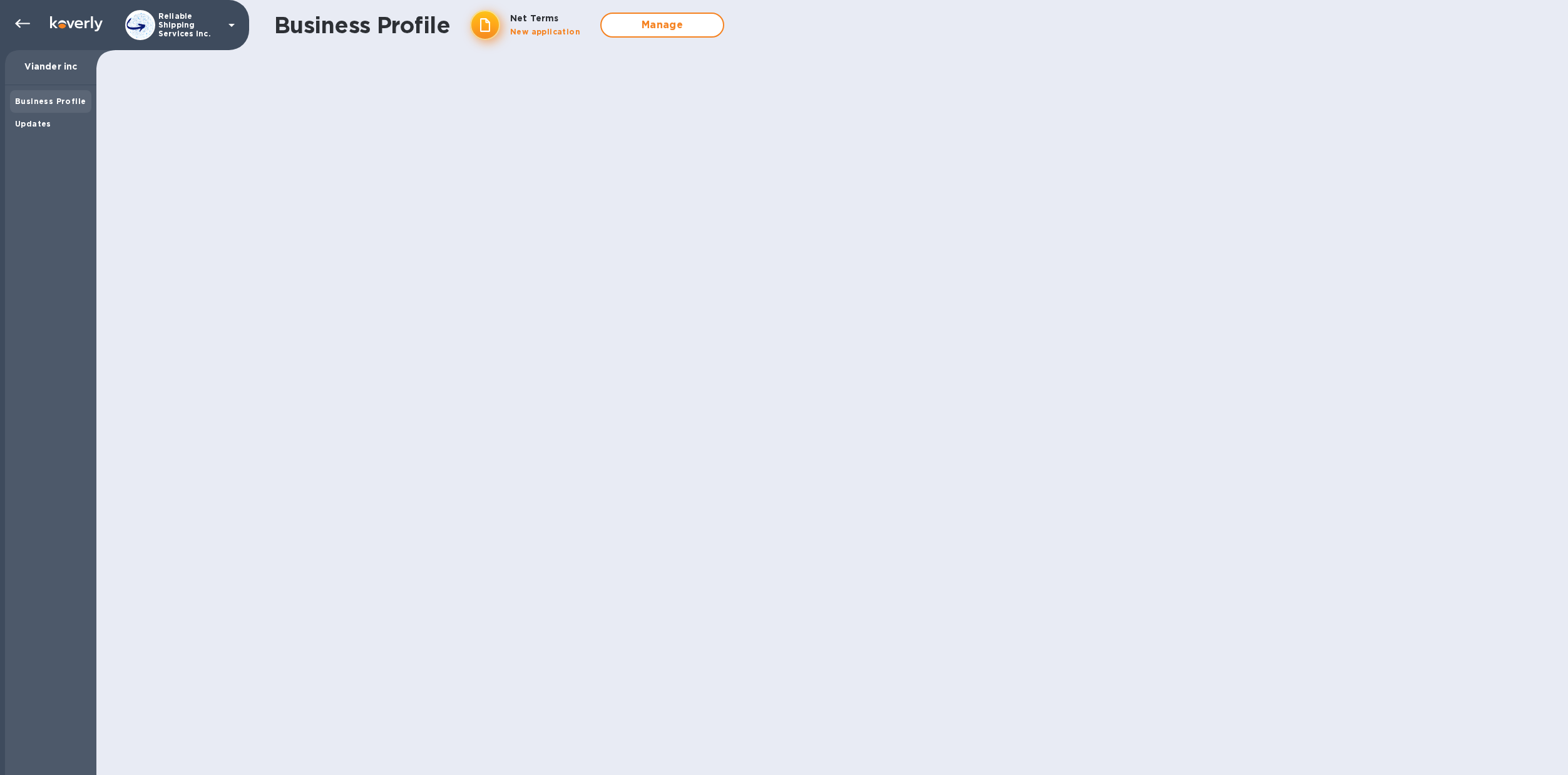
click at [544, 36] on b "New application" at bounding box center [545, 31] width 71 height 9
click at [18, 22] on icon at bounding box center [23, 24] width 15 height 15
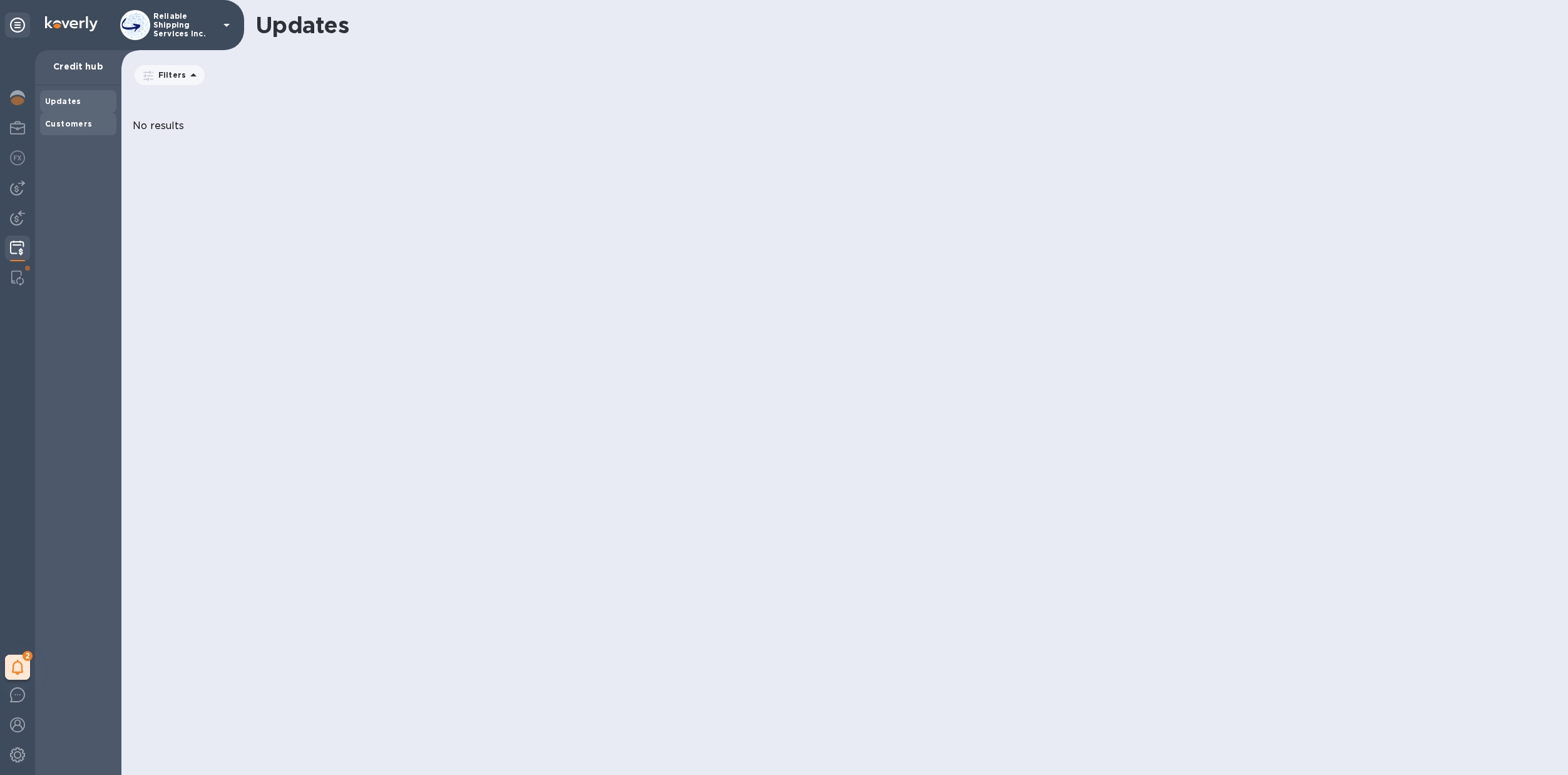
click at [80, 122] on b "Customers" at bounding box center [69, 123] width 48 height 9
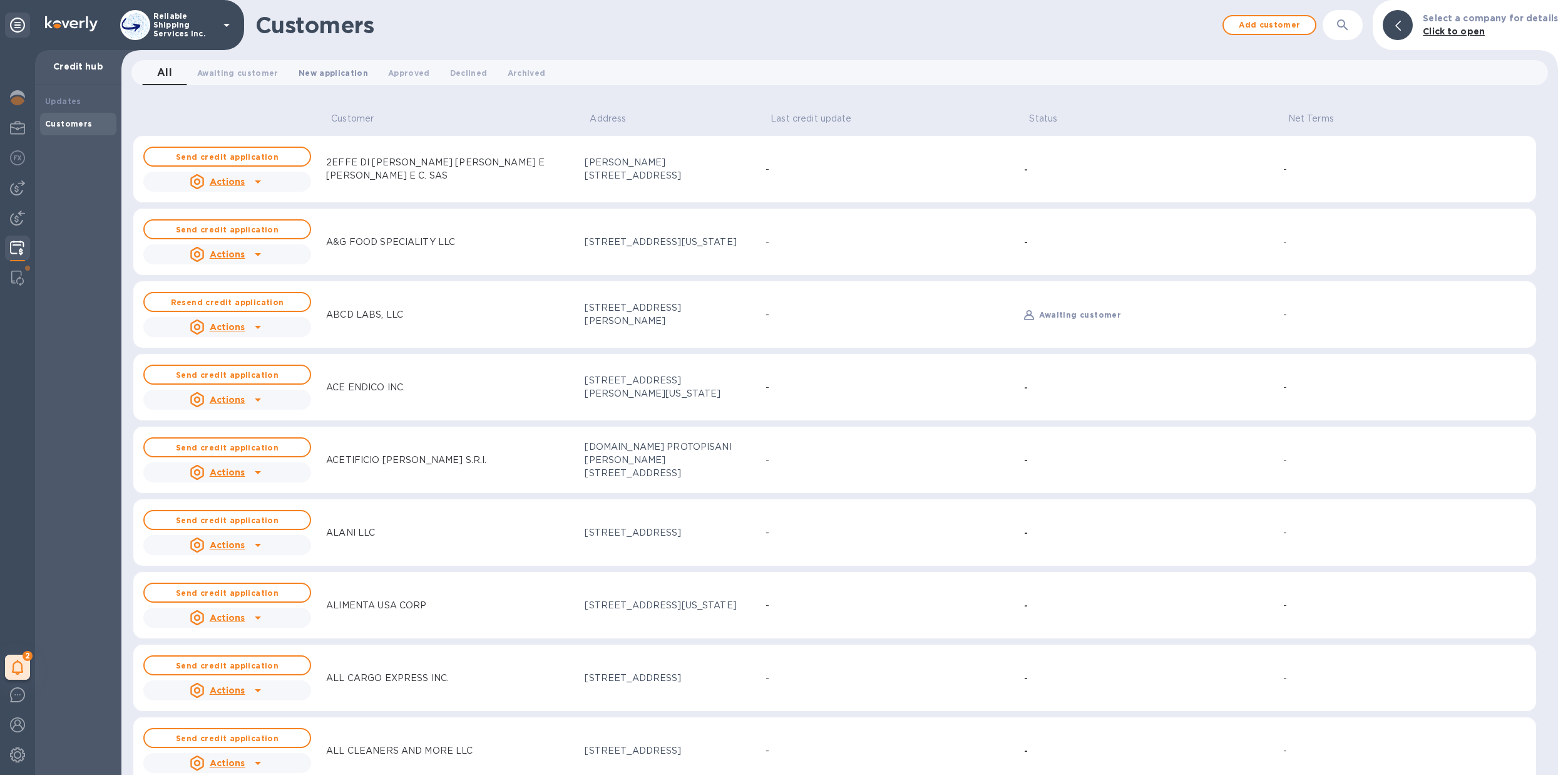
click at [344, 71] on span "New application 0" at bounding box center [334, 72] width 70 height 13
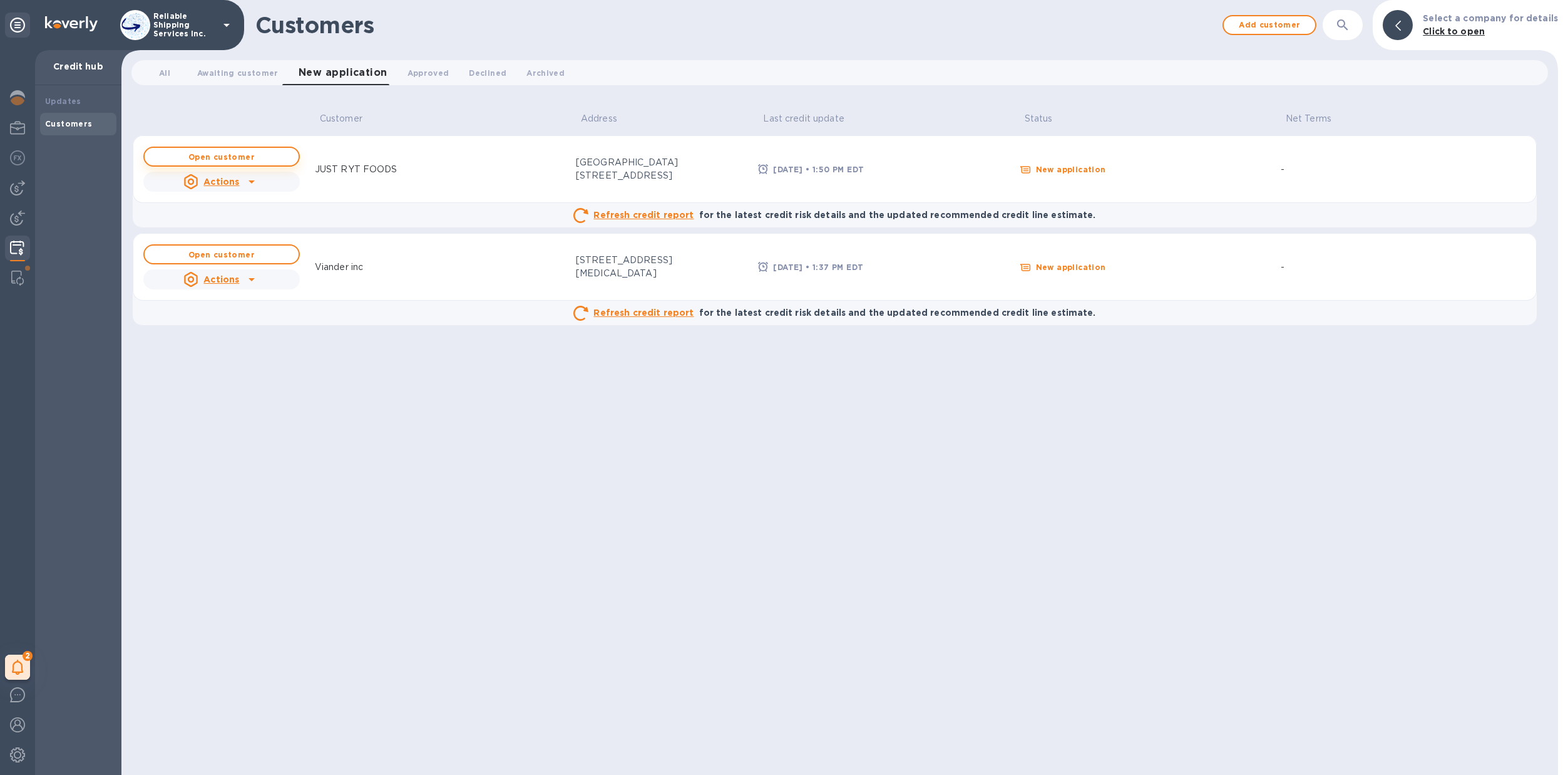
click at [249, 154] on b "Open customer" at bounding box center [222, 156] width 66 height 9
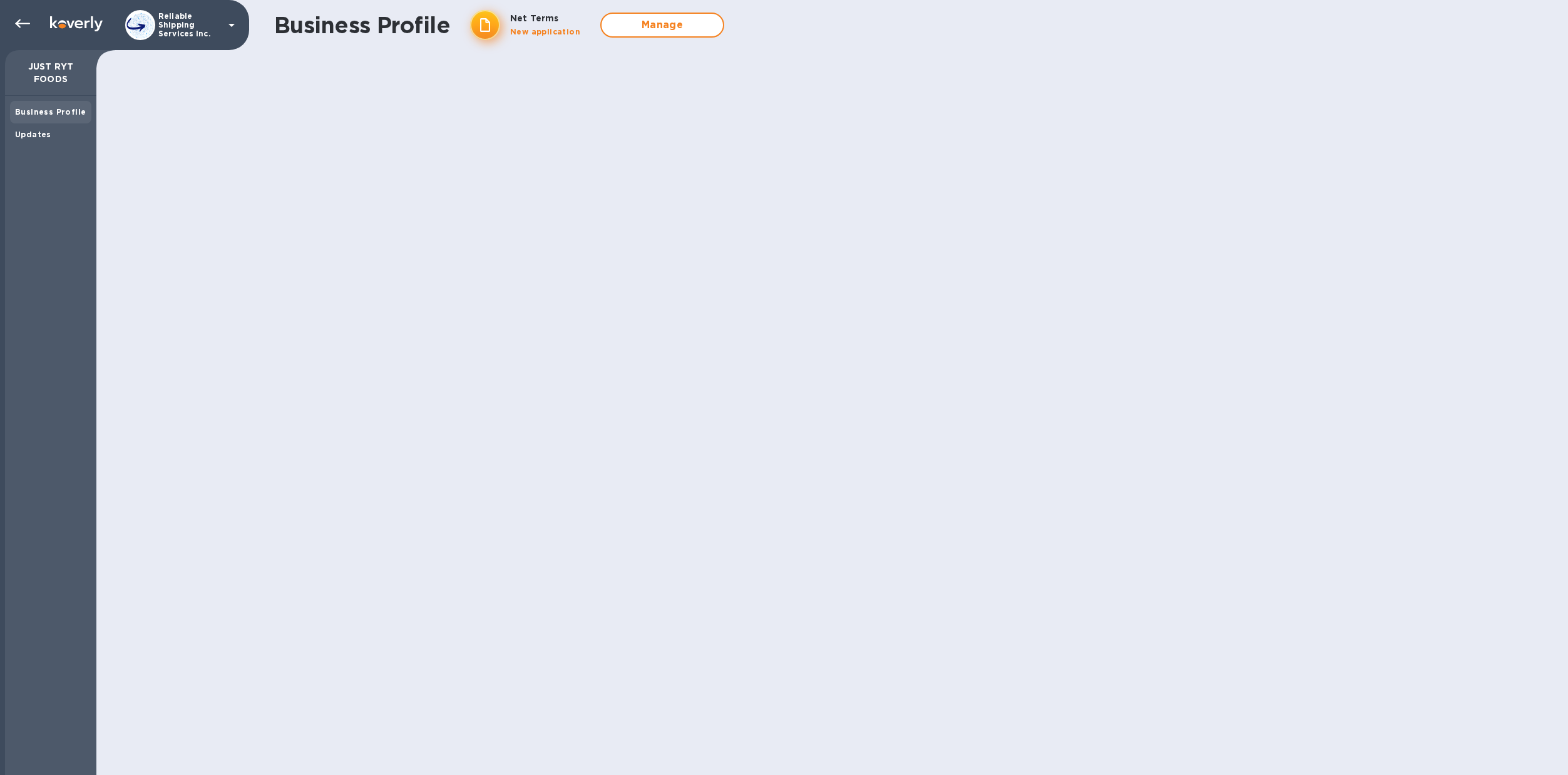
click at [394, 297] on div "Business Profile Net Terms New application Manage" at bounding box center [832, 388] width 1472 height 775
click at [31, 24] on div at bounding box center [22, 23] width 25 height 25
click at [99, 25] on img at bounding box center [76, 24] width 53 height 15
click at [182, 23] on p "Reliable Shipping Services Inc." at bounding box center [189, 25] width 63 height 26
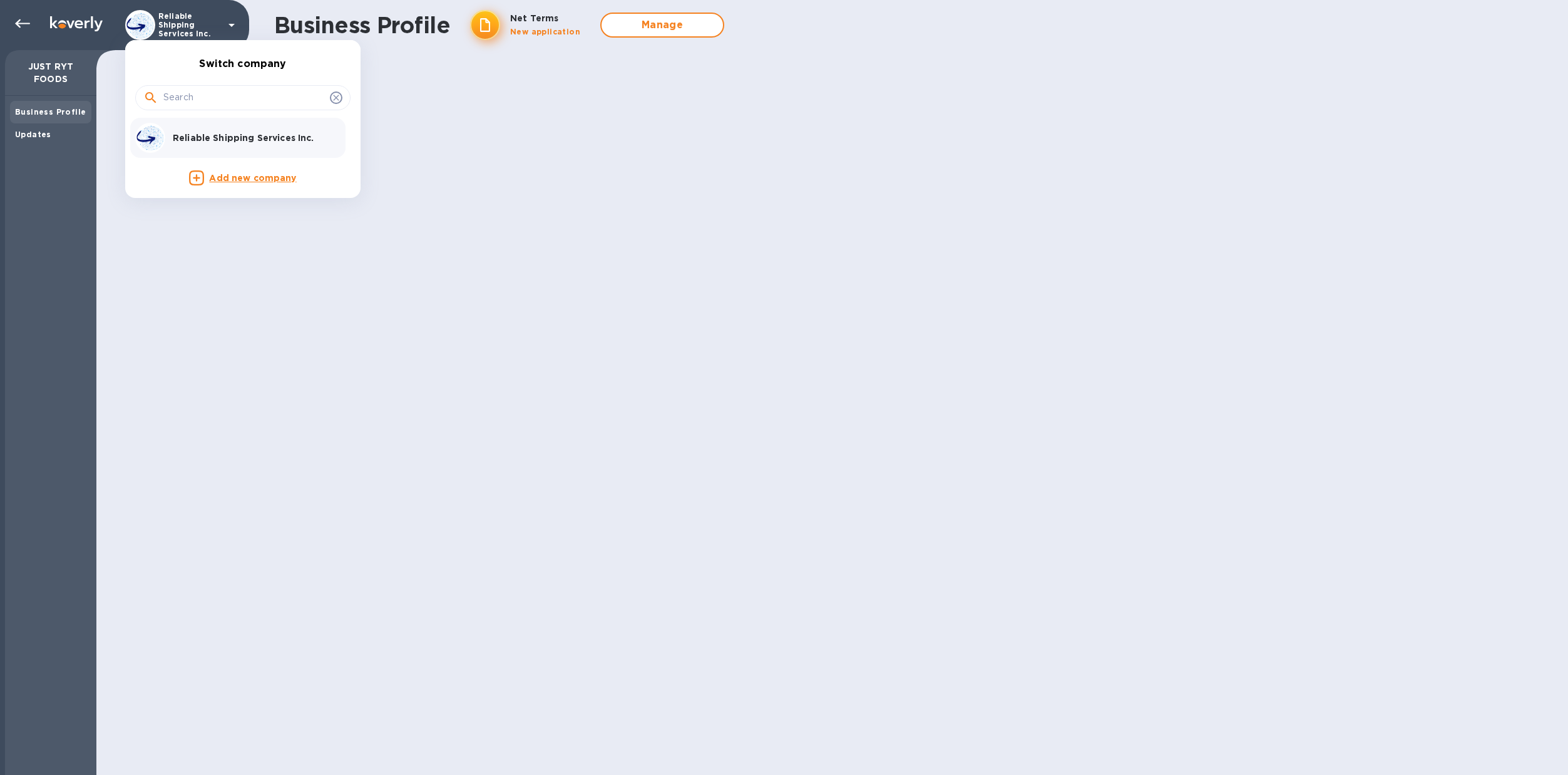
click at [151, 20] on div at bounding box center [784, 388] width 1568 height 775
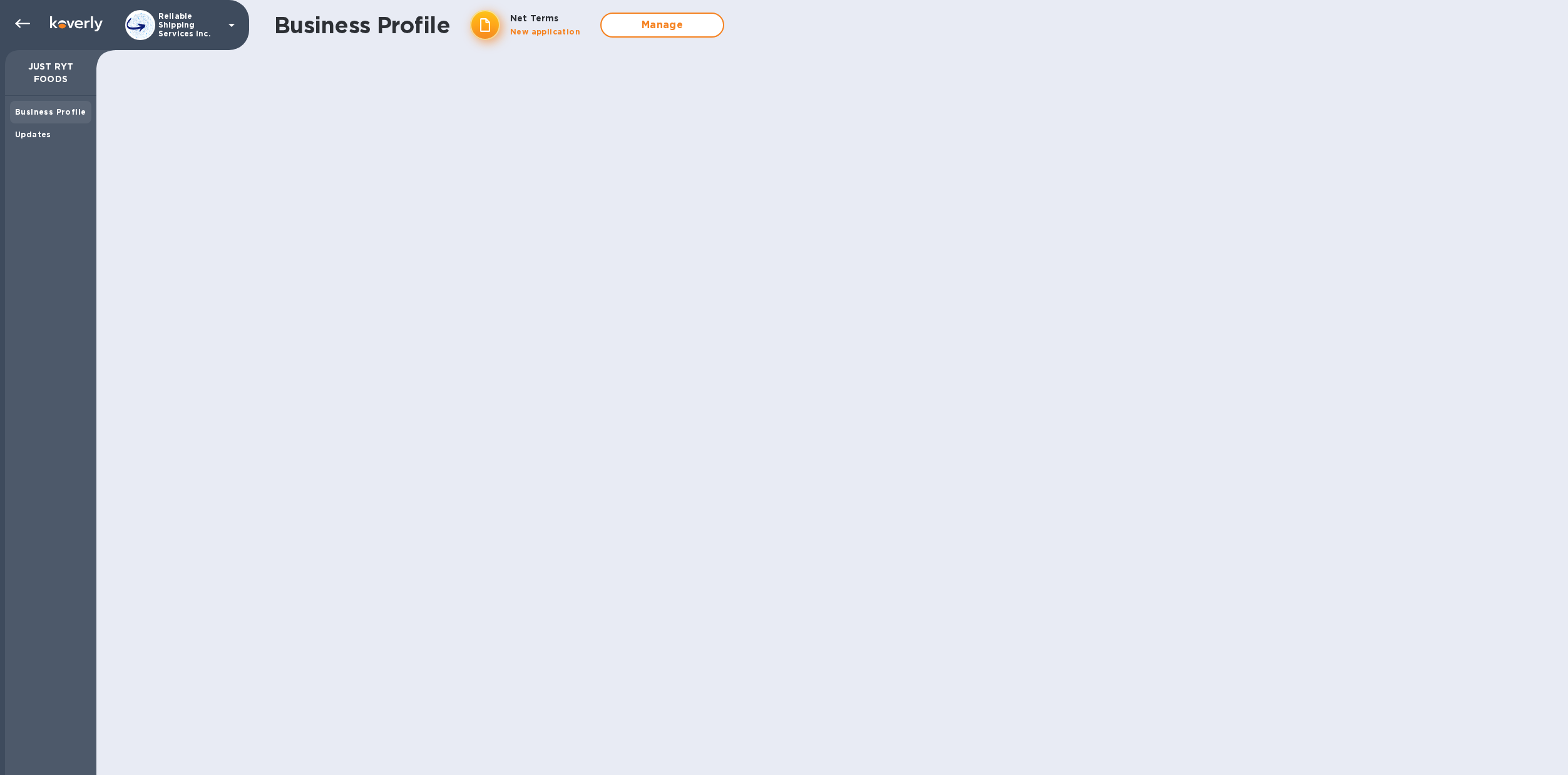
click at [54, 71] on p "JUST RYT FOODS" at bounding box center [51, 72] width 71 height 25
click at [30, 22] on div at bounding box center [22, 23] width 25 height 25
click at [23, 23] on icon at bounding box center [23, 24] width 15 height 15
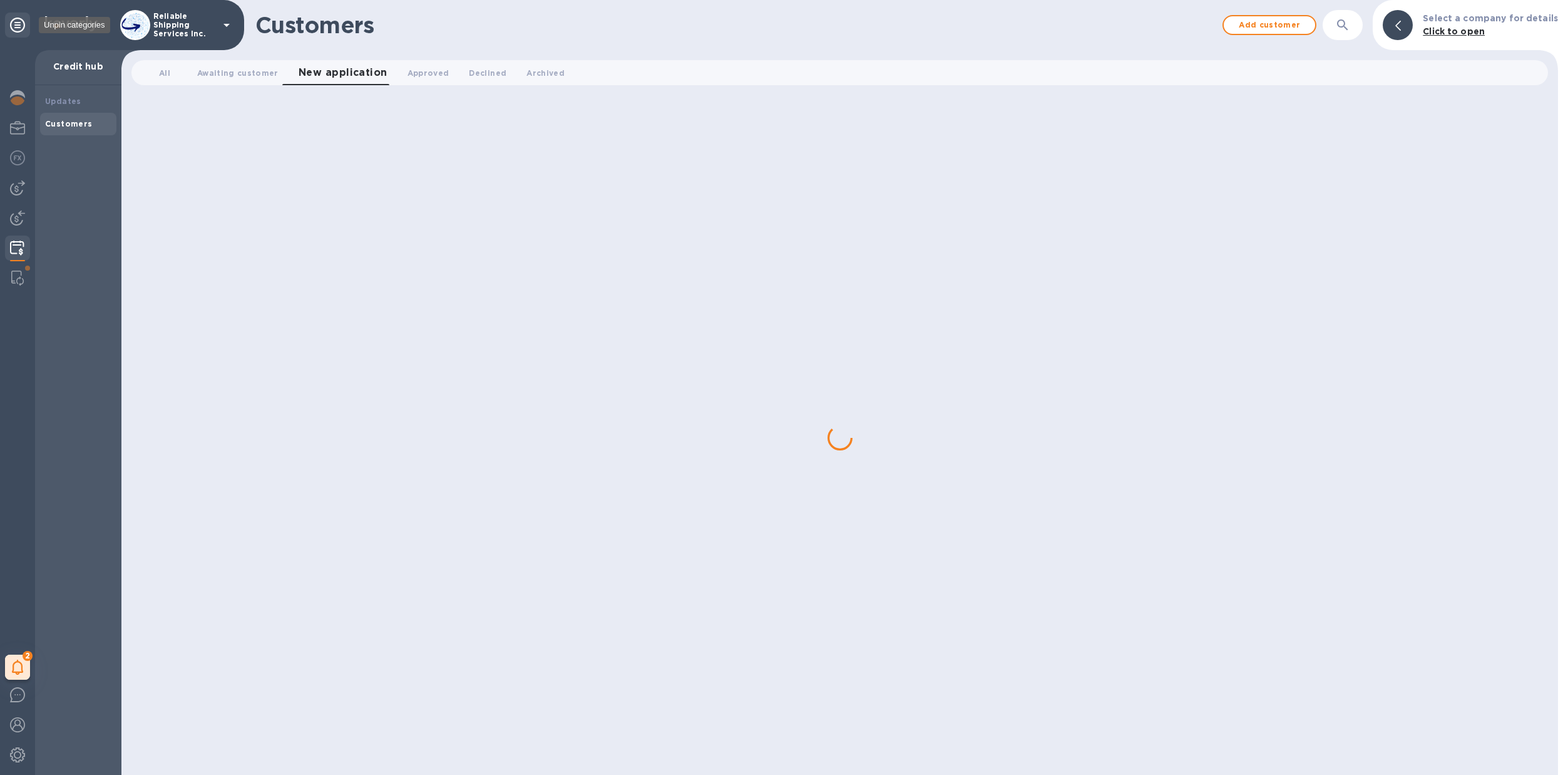
click at [23, 23] on icon at bounding box center [18, 25] width 15 height 15
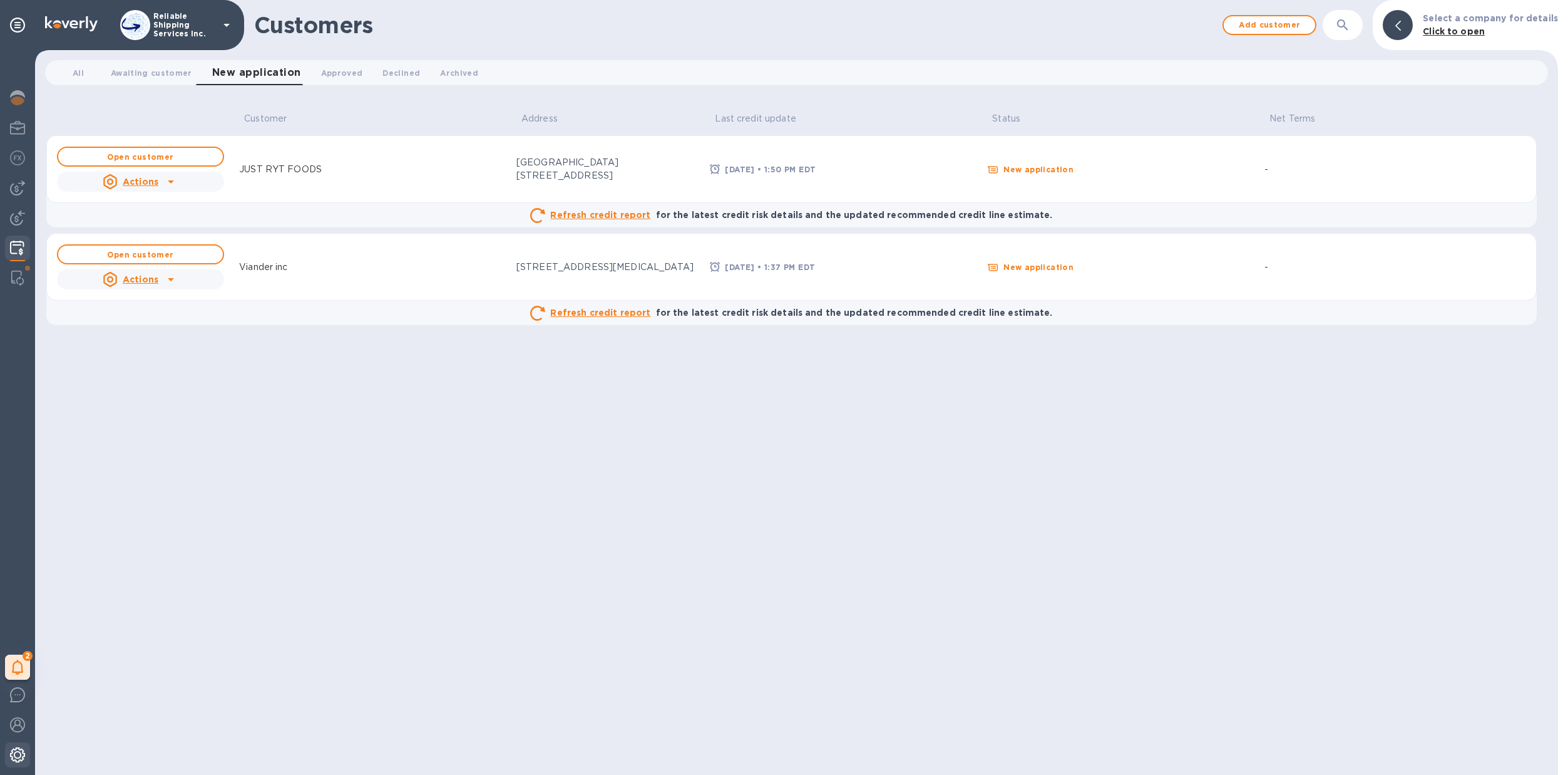
click at [17, 752] on img at bounding box center [18, 755] width 15 height 15
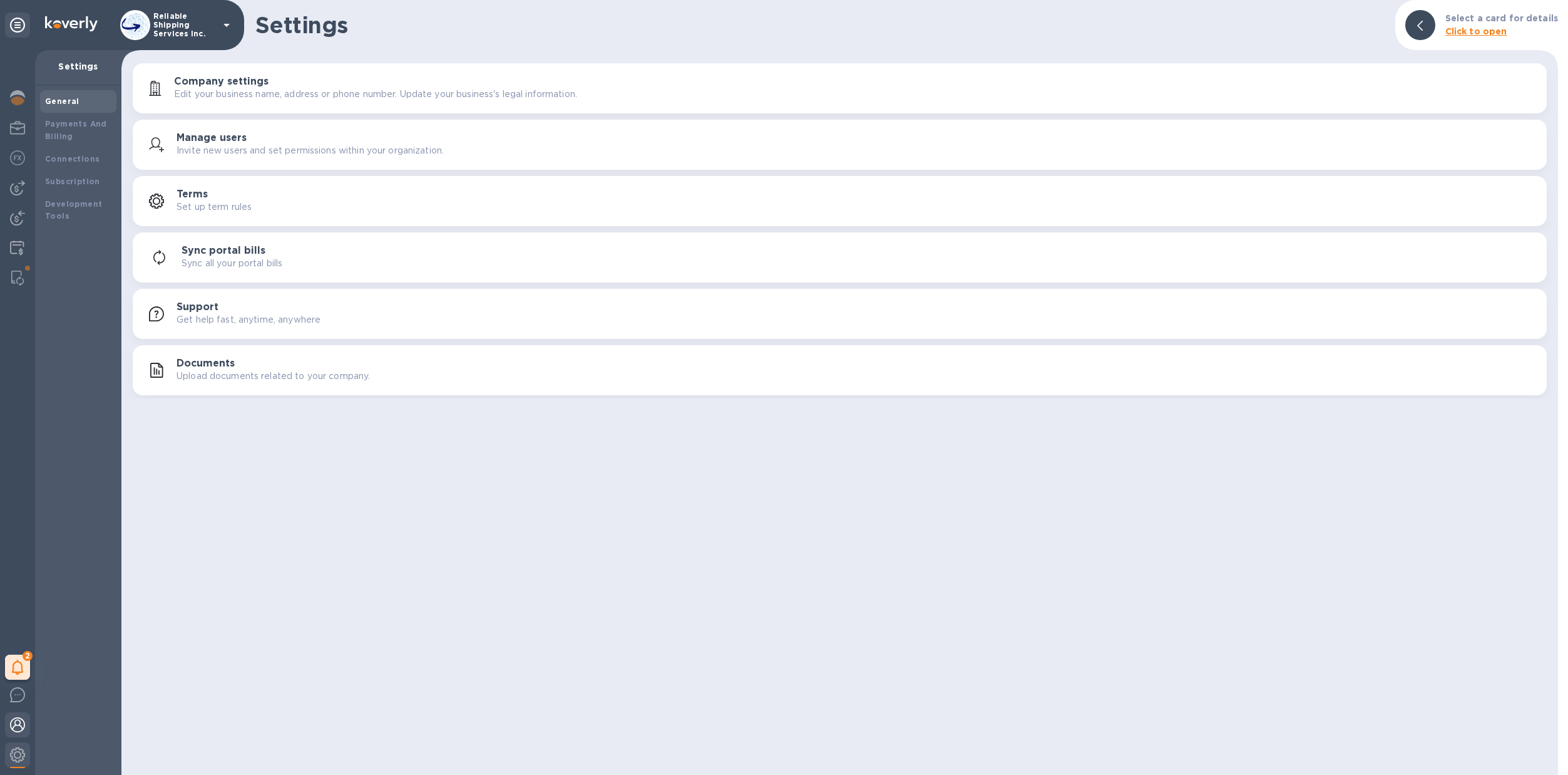
click at [14, 729] on img at bounding box center [18, 725] width 15 height 15
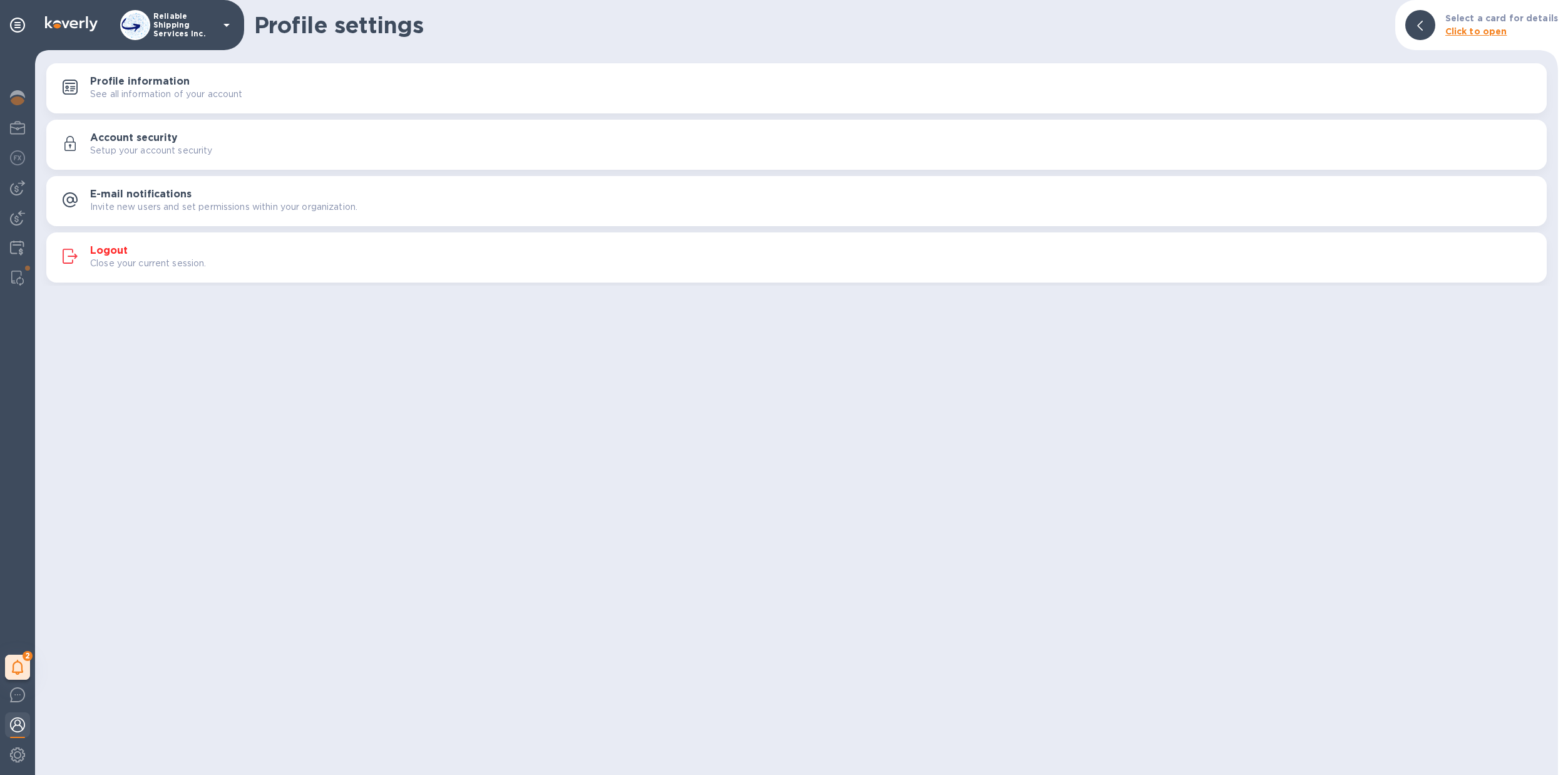
click at [204, 258] on p "Close your current session." at bounding box center [148, 263] width 116 height 13
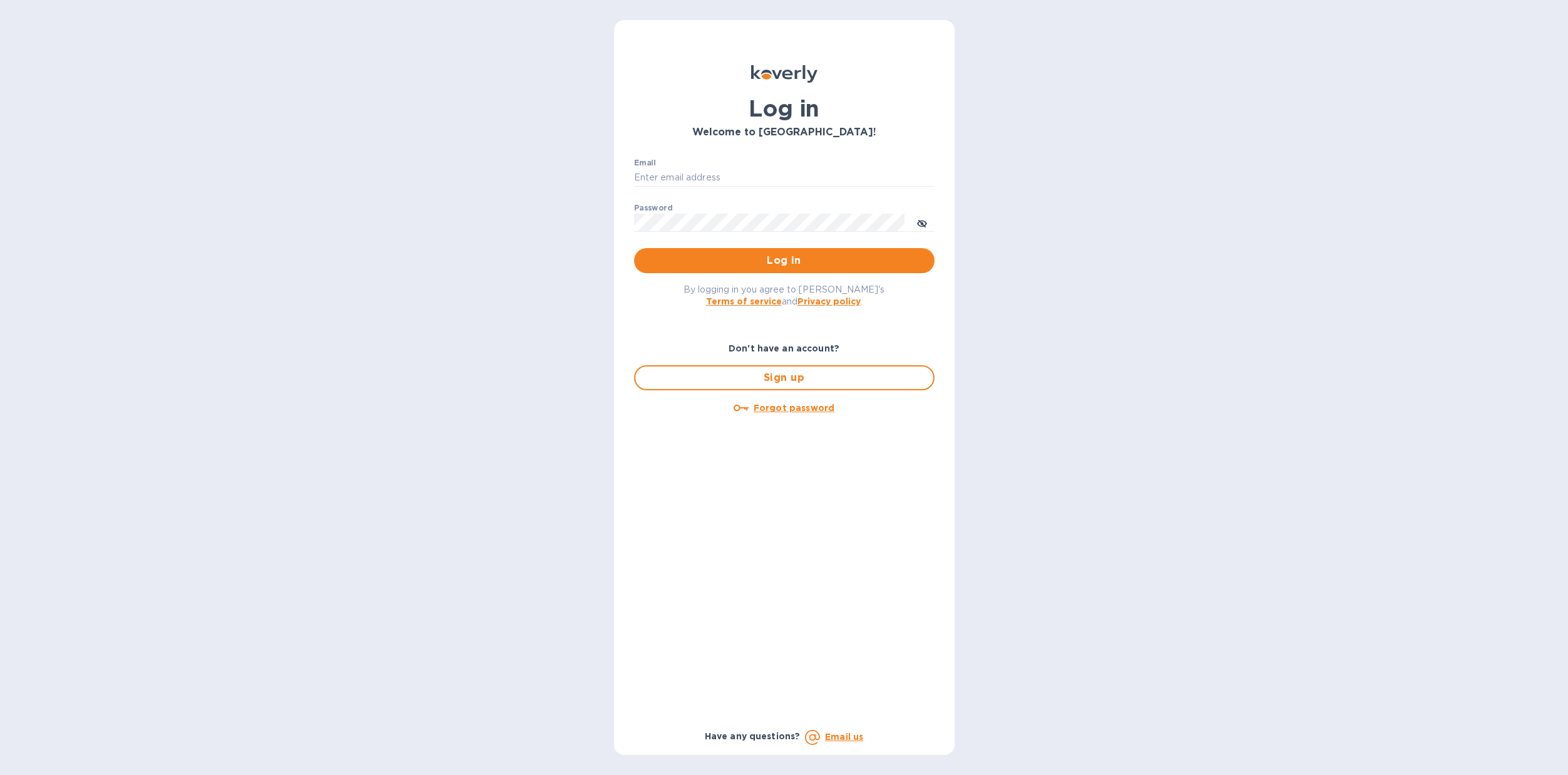
click at [770, 167] on div "Email ​" at bounding box center [785, 180] width 301 height 45
click at [770, 175] on input "Email" at bounding box center [785, 178] width 301 height 19
type input "[EMAIL_ADDRESS][DOMAIN_NAME]"
click at [781, 253] on span "Log in" at bounding box center [784, 261] width 280 height 15
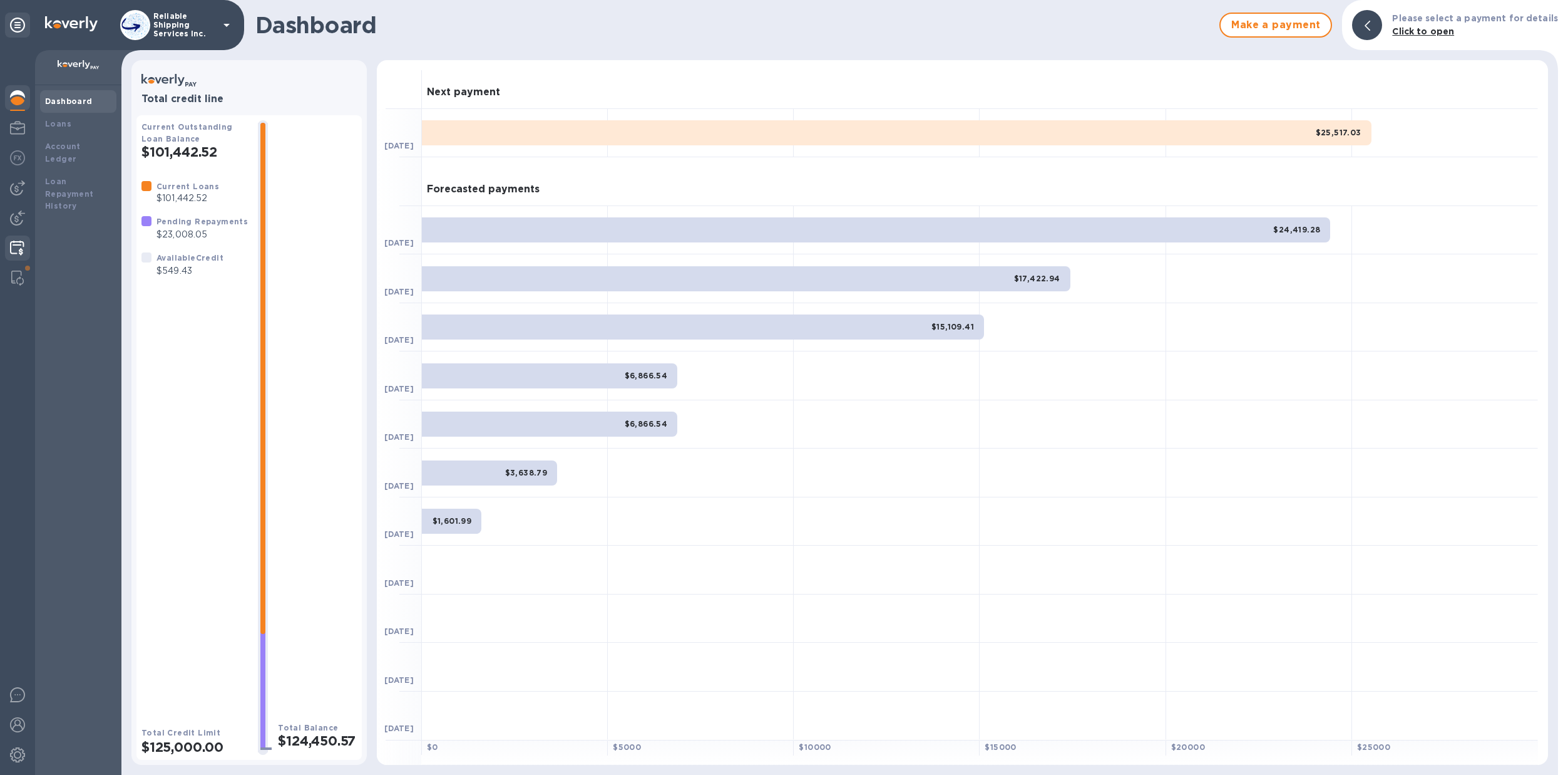
click at [23, 240] on img at bounding box center [17, 248] width 14 height 15
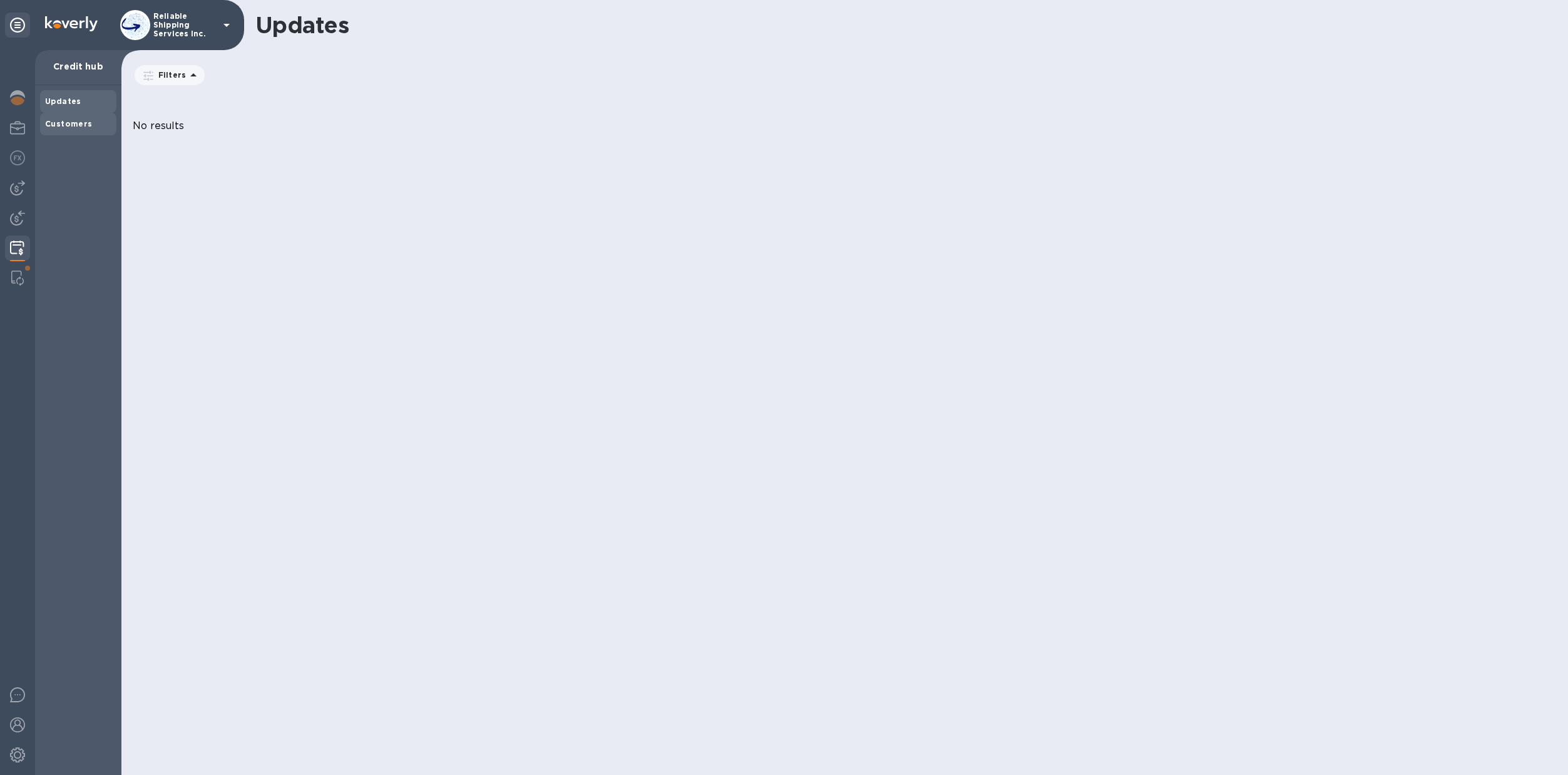
click at [48, 122] on b "Customers" at bounding box center [69, 123] width 48 height 9
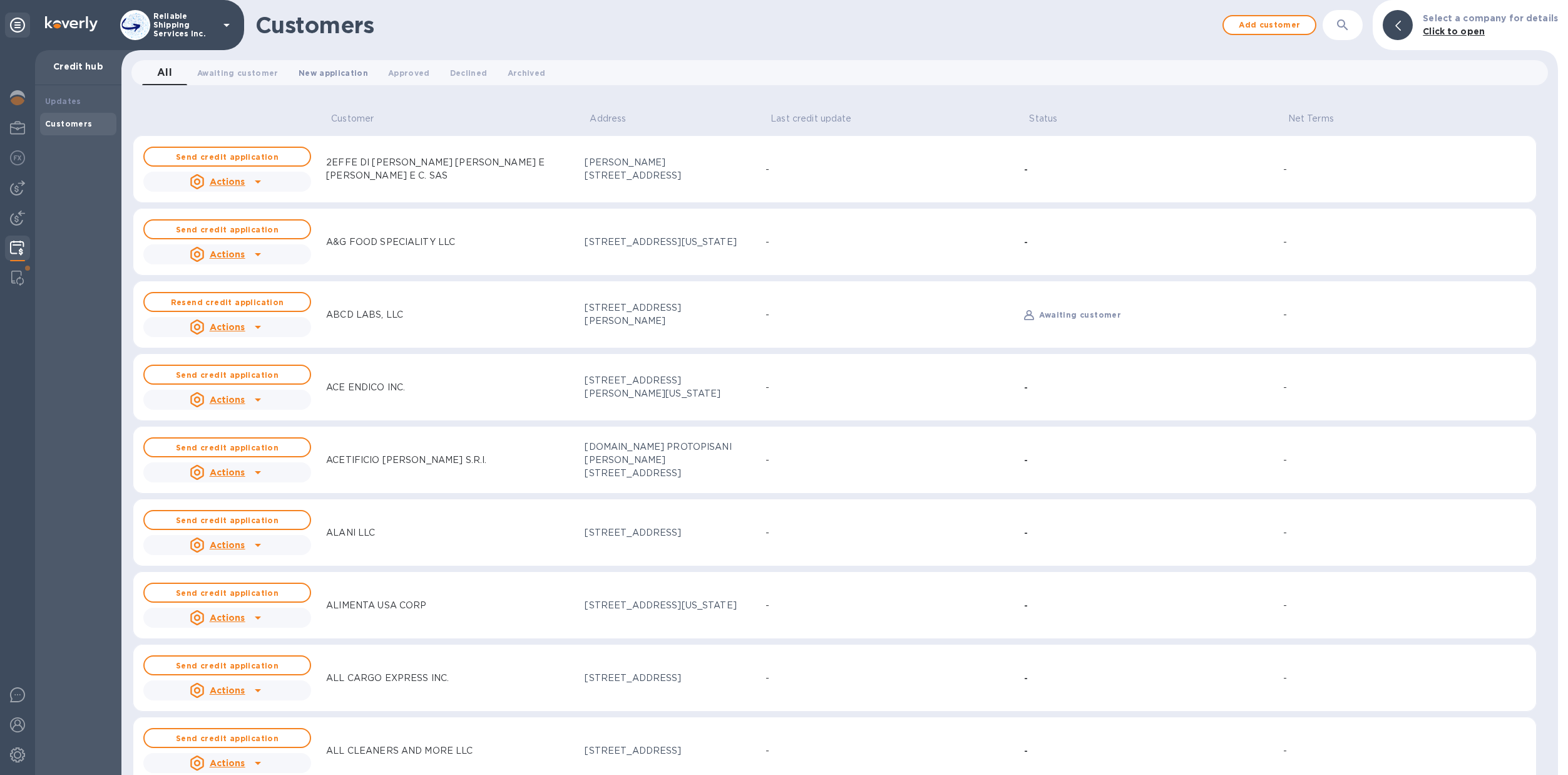
click at [346, 75] on span "New application 0" at bounding box center [334, 72] width 70 height 13
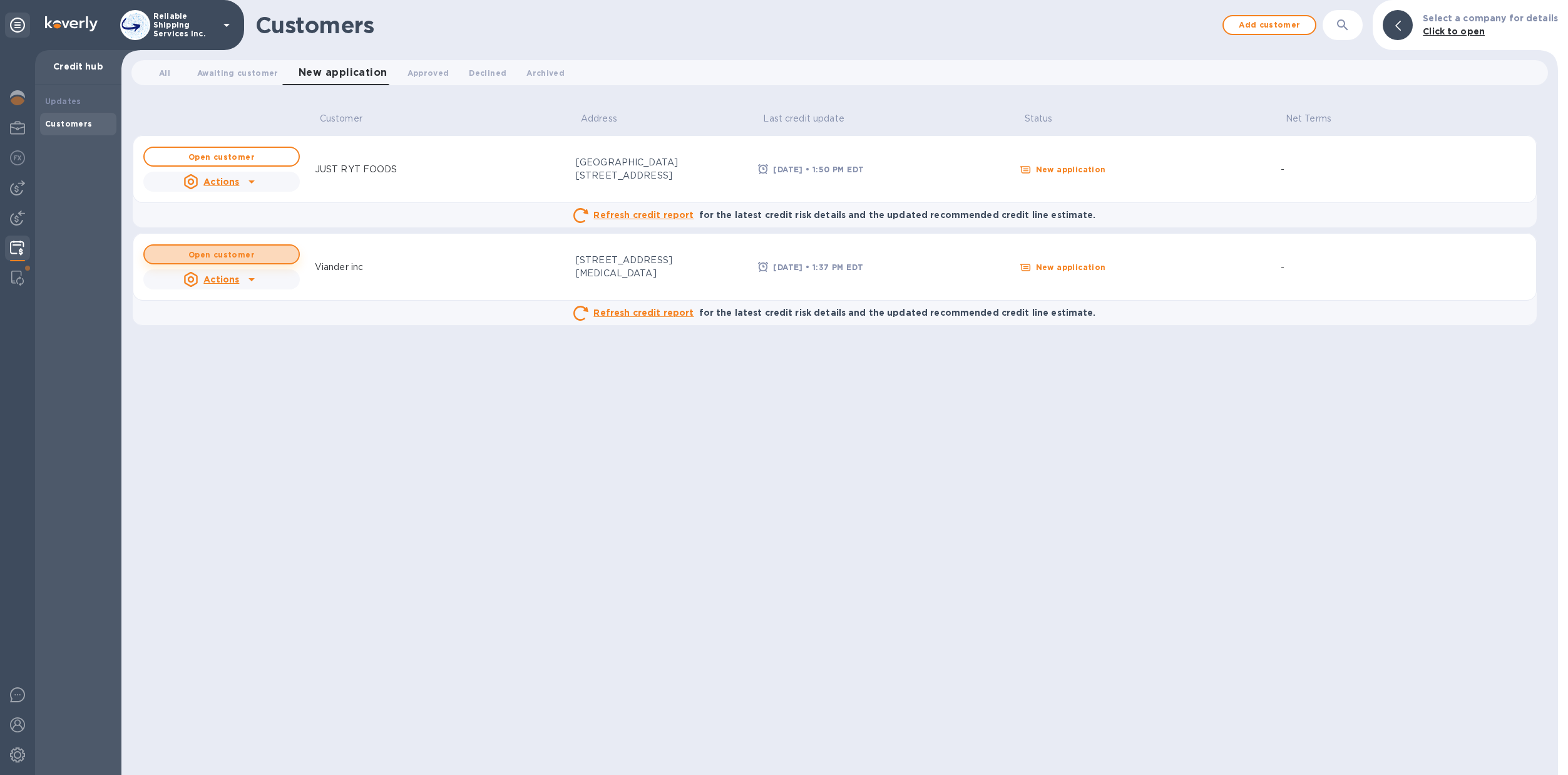
click at [239, 256] on b "Open customer" at bounding box center [222, 254] width 66 height 9
